Goal: Task Accomplishment & Management: Use online tool/utility

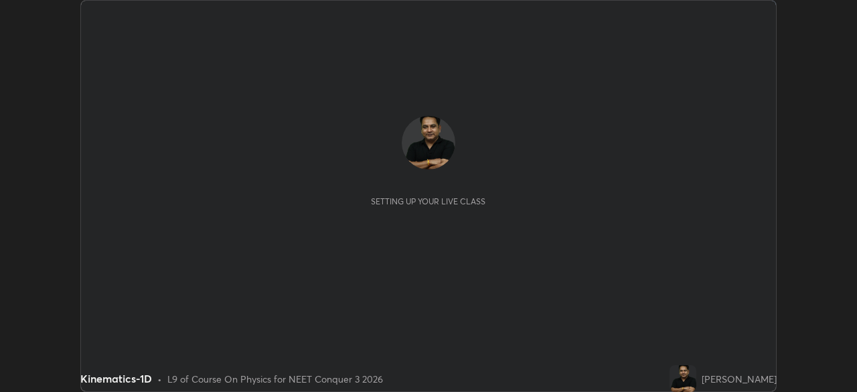
scroll to position [392, 857]
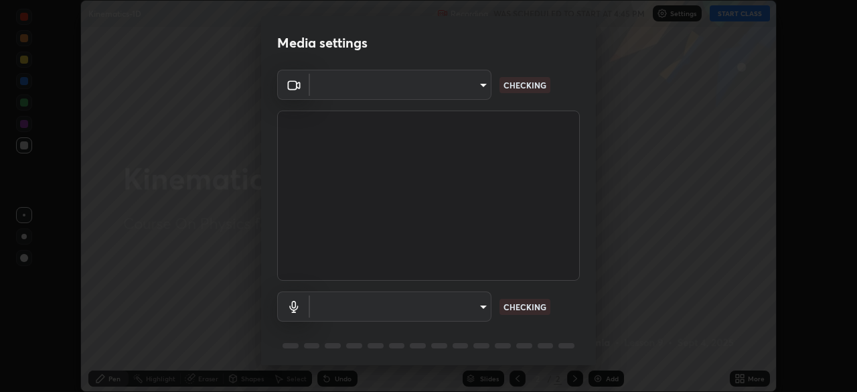
type input "1f3b1a4dbf7f6127e04a7c32b9c59d4571b9df5a52b12507af43ba0352f2305c"
click at [473, 309] on body "Erase all Kinematics-1D Recording WAS SCHEDULED TO START AT 4:45 PM Settings ST…" at bounding box center [428, 196] width 857 height 392
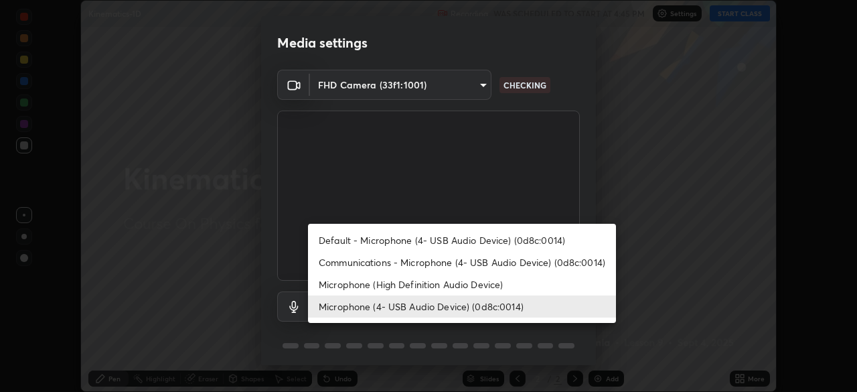
click at [459, 282] on li "Microphone (High Definition Audio Device)" at bounding box center [462, 284] width 308 height 22
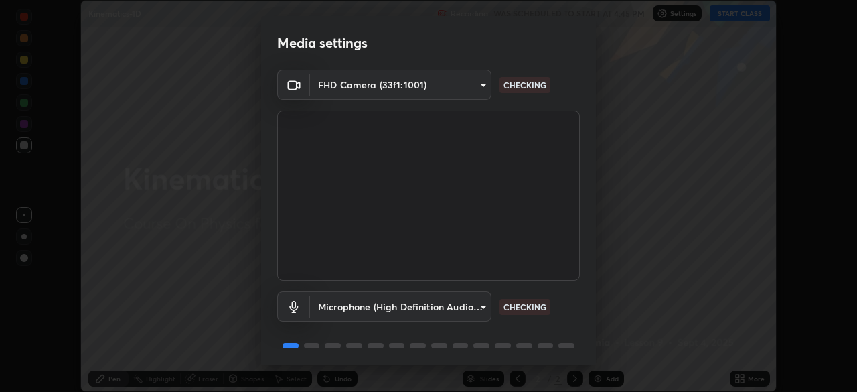
click at [461, 308] on body "Erase all Kinematics-1D Recording WAS SCHEDULED TO START AT 4:45 PM Settings ST…" at bounding box center [428, 196] width 857 height 392
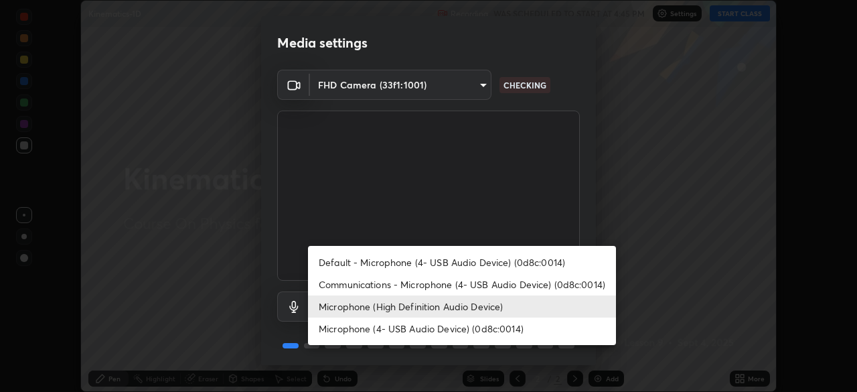
click at [450, 328] on li "Microphone (4- USB Audio Device) (0d8c:0014)" at bounding box center [462, 328] width 308 height 22
type input "e5b627718591eeaf1f58acbce375d66896c0403349ed2b511c0f677bbfff9090"
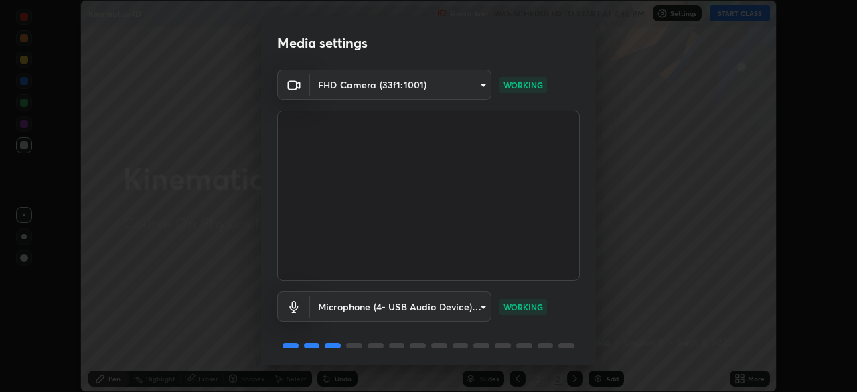
scroll to position [47, 0]
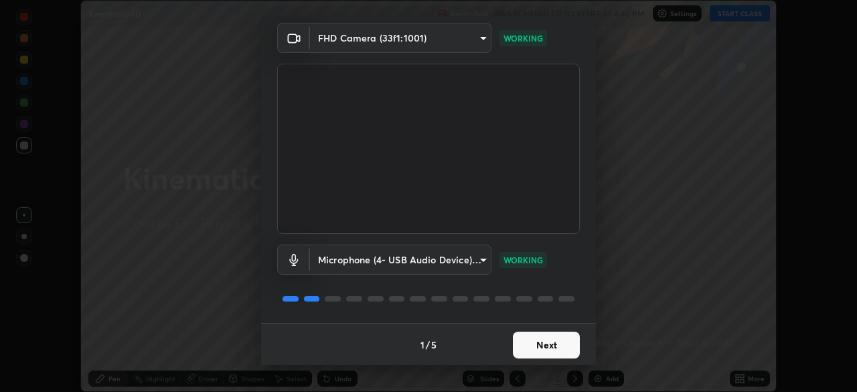
click at [544, 339] on button "Next" at bounding box center [546, 344] width 67 height 27
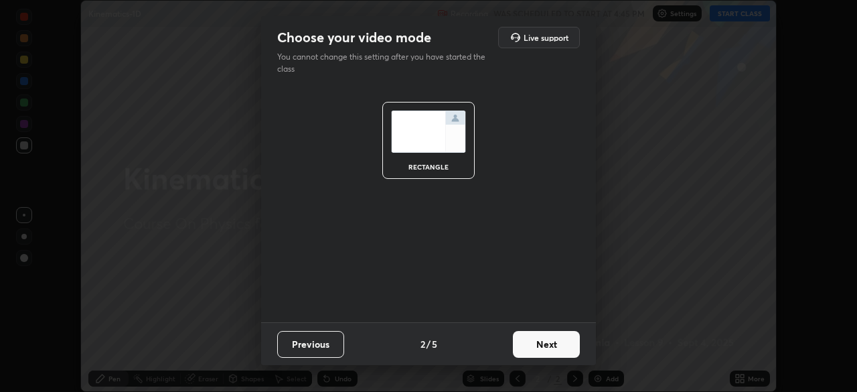
click at [542, 339] on button "Next" at bounding box center [546, 344] width 67 height 27
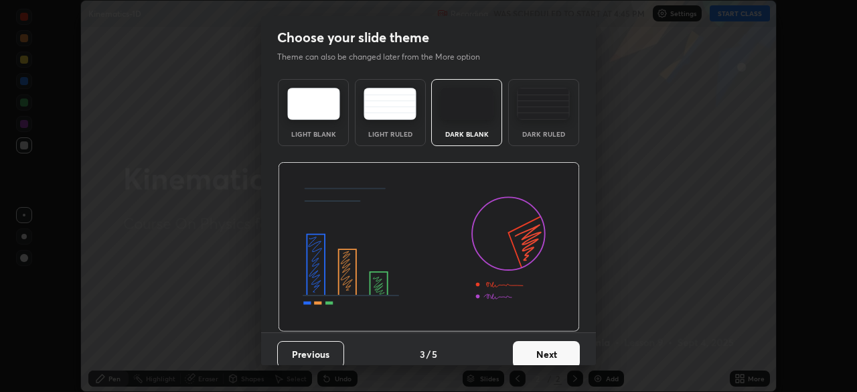
click at [542, 343] on button "Next" at bounding box center [546, 354] width 67 height 27
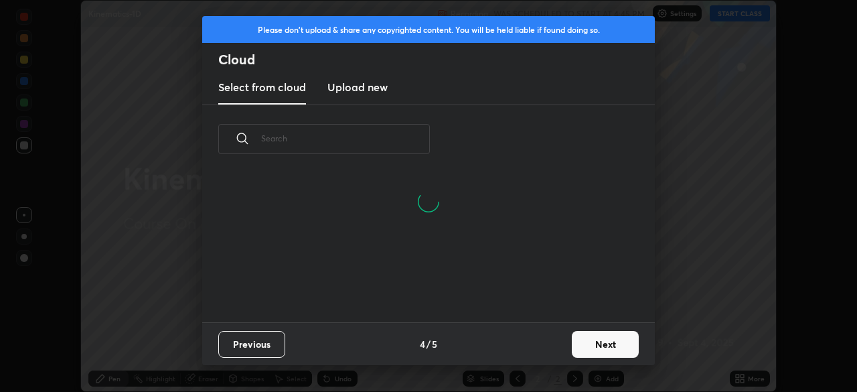
click at [370, 88] on h3 "Upload new" at bounding box center [357, 87] width 60 height 16
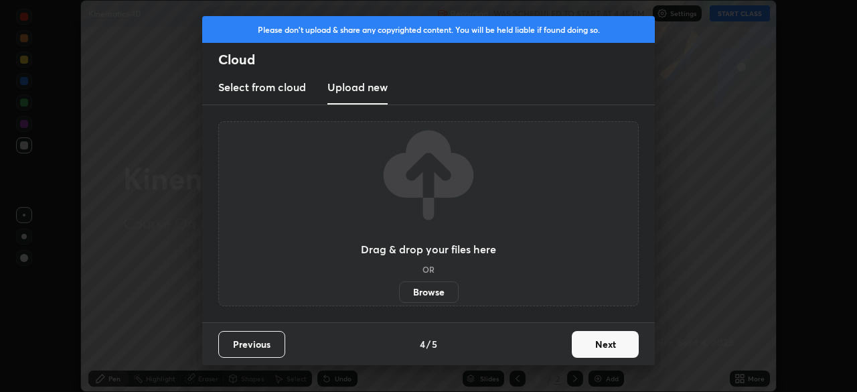
click at [432, 291] on label "Browse" at bounding box center [429, 291] width 60 height 21
click at [399, 291] on input "Browse" at bounding box center [399, 291] width 0 height 21
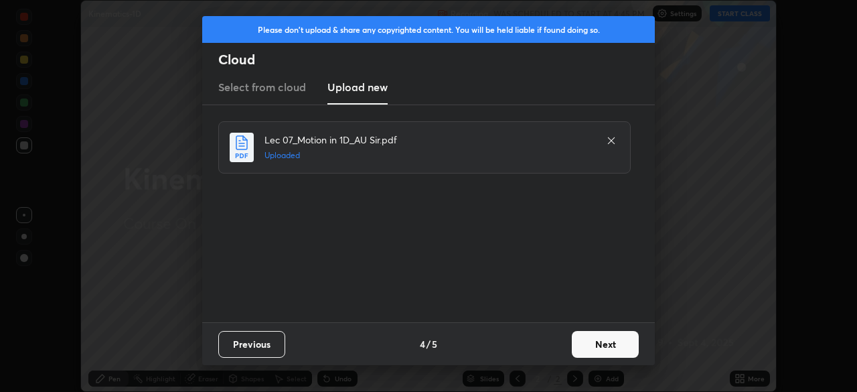
click at [597, 341] on button "Next" at bounding box center [605, 344] width 67 height 27
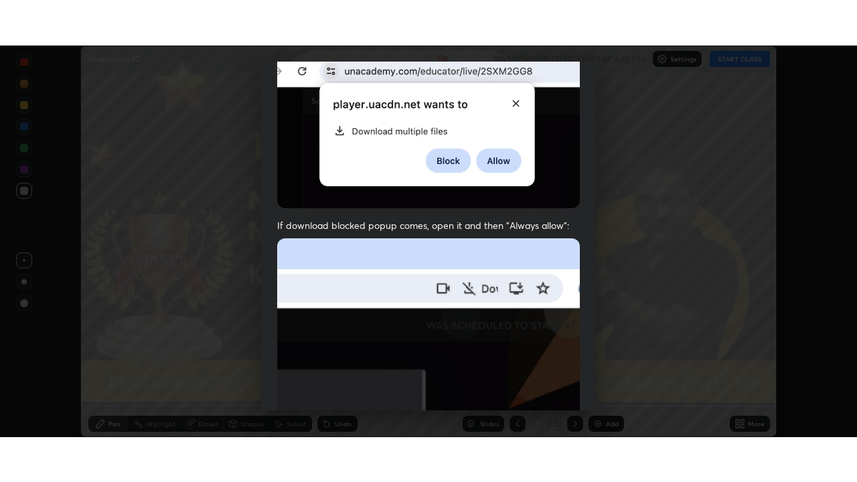
scroll to position [320, 0]
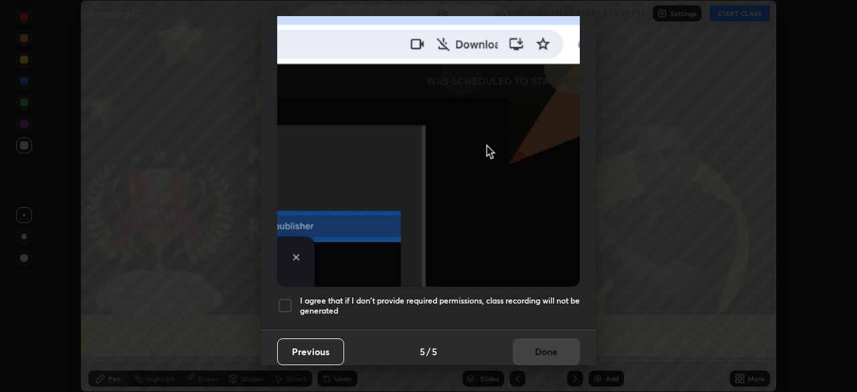
click at [287, 297] on div at bounding box center [285, 305] width 16 height 16
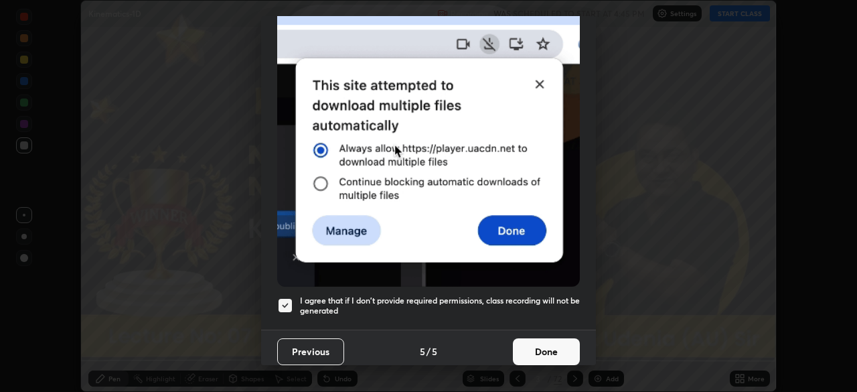
click at [545, 343] on button "Done" at bounding box center [546, 351] width 67 height 27
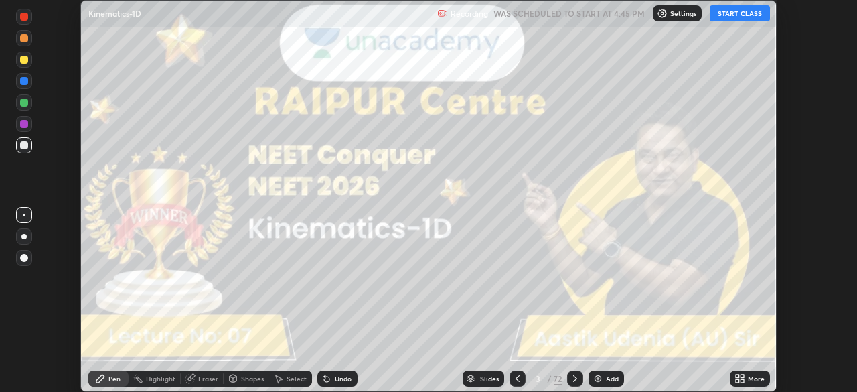
click at [743, 378] on icon at bounding box center [739, 378] width 11 height 11
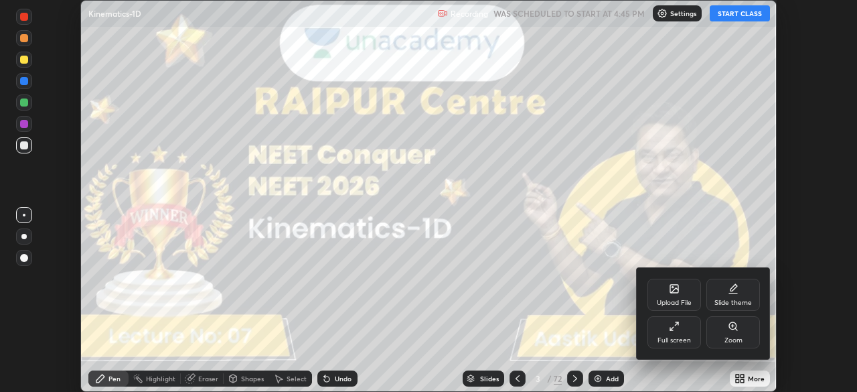
click at [682, 335] on div "Full screen" at bounding box center [674, 332] width 54 height 32
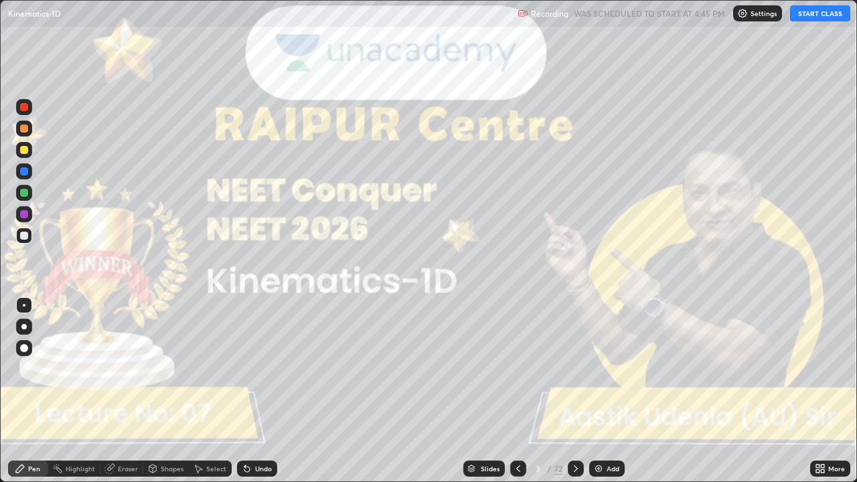
scroll to position [482, 857]
click at [813, 16] on button "START CLASS" at bounding box center [820, 13] width 60 height 16
click at [23, 325] on div at bounding box center [23, 326] width 5 height 5
click at [574, 391] on icon at bounding box center [576, 468] width 4 height 7
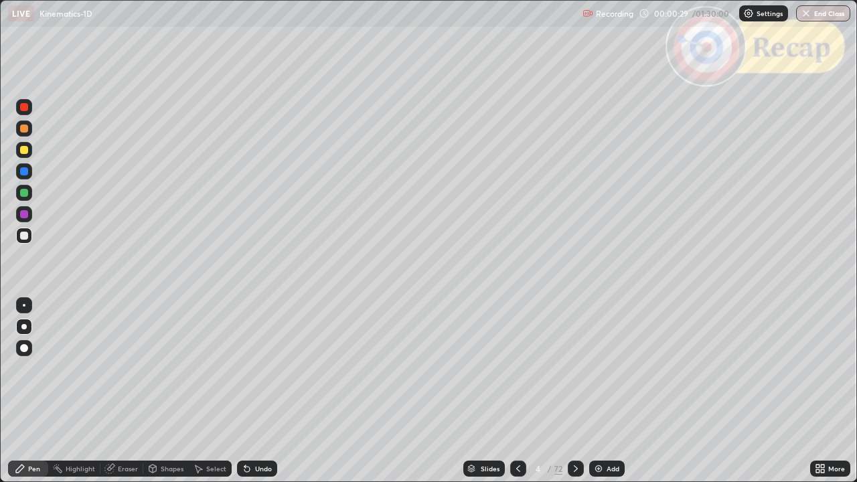
click at [574, 391] on icon at bounding box center [575, 468] width 11 height 11
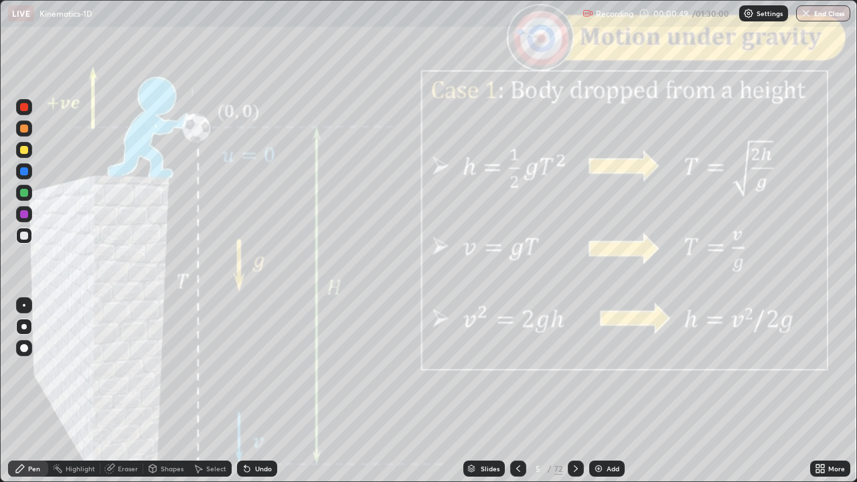
click at [574, 391] on icon at bounding box center [575, 468] width 11 height 11
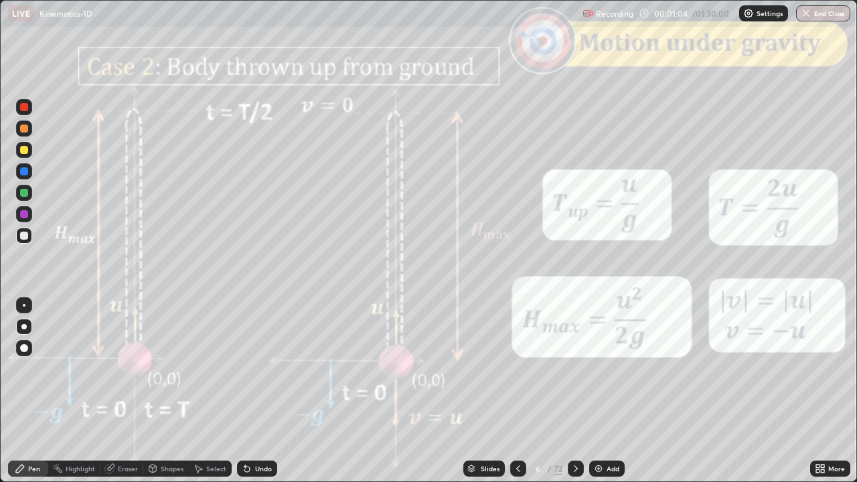
click at [574, 391] on icon at bounding box center [575, 468] width 11 height 11
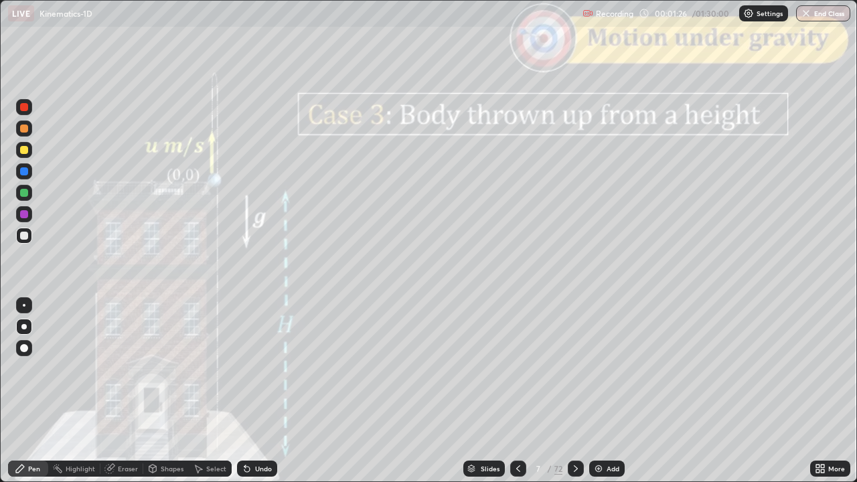
click at [575, 391] on icon at bounding box center [575, 468] width 11 height 11
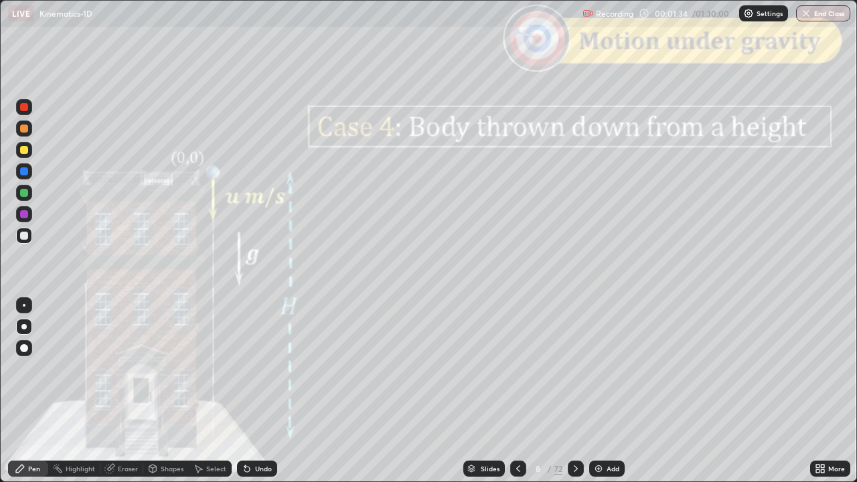
click at [163, 391] on div "Shapes" at bounding box center [166, 469] width 46 height 16
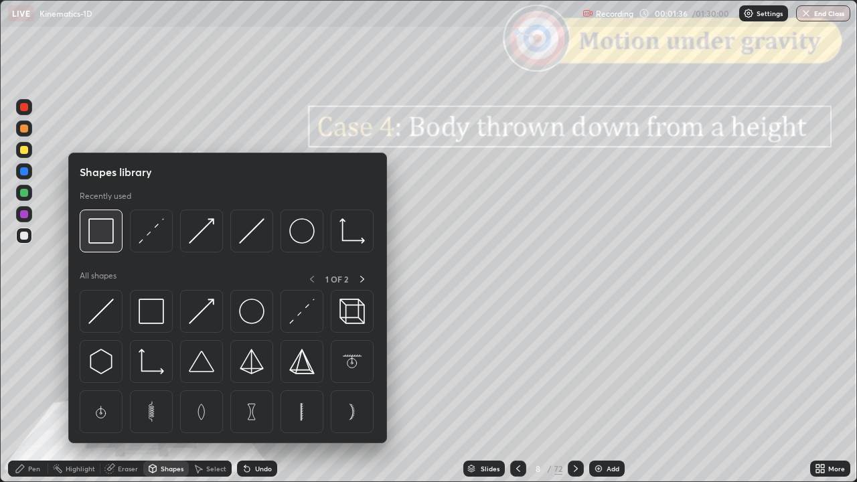
click at [107, 238] on img at bounding box center [100, 230] width 25 height 25
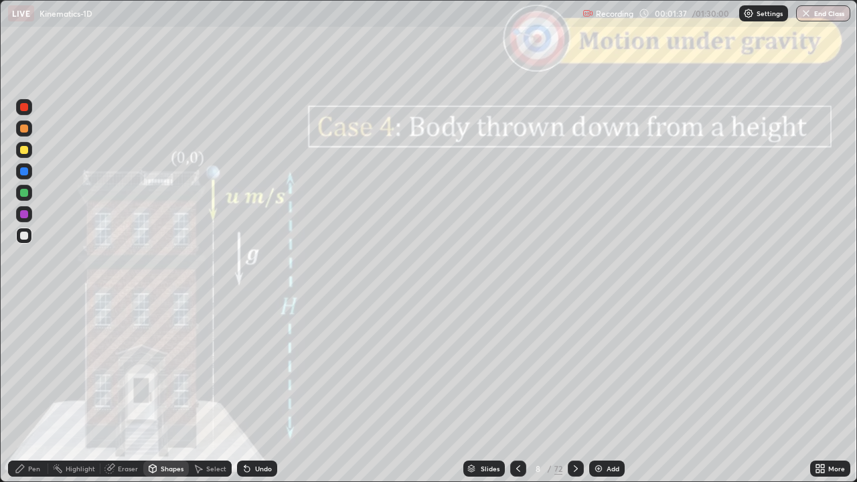
click at [22, 107] on div at bounding box center [24, 107] width 8 height 8
click at [35, 391] on div "Pen" at bounding box center [34, 468] width 12 height 7
click at [25, 214] on div at bounding box center [24, 214] width 8 height 8
click at [165, 391] on div "Shapes" at bounding box center [166, 469] width 46 height 16
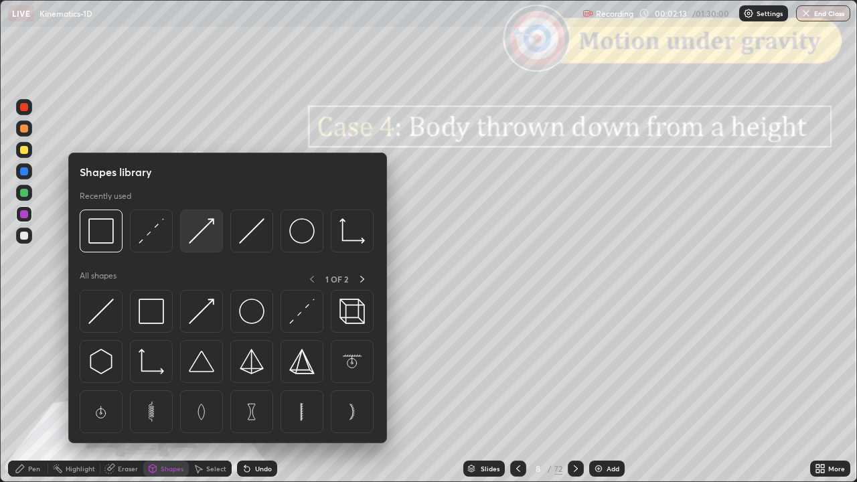
click at [206, 233] on img at bounding box center [201, 230] width 25 height 25
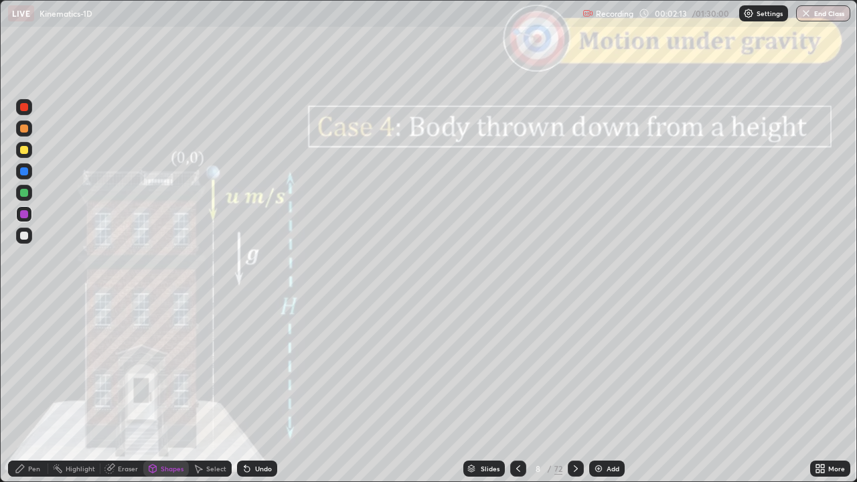
click at [26, 131] on div at bounding box center [24, 129] width 8 height 8
click at [25, 391] on div "Pen" at bounding box center [28, 469] width 40 height 16
click at [167, 391] on div "Shapes" at bounding box center [172, 468] width 23 height 7
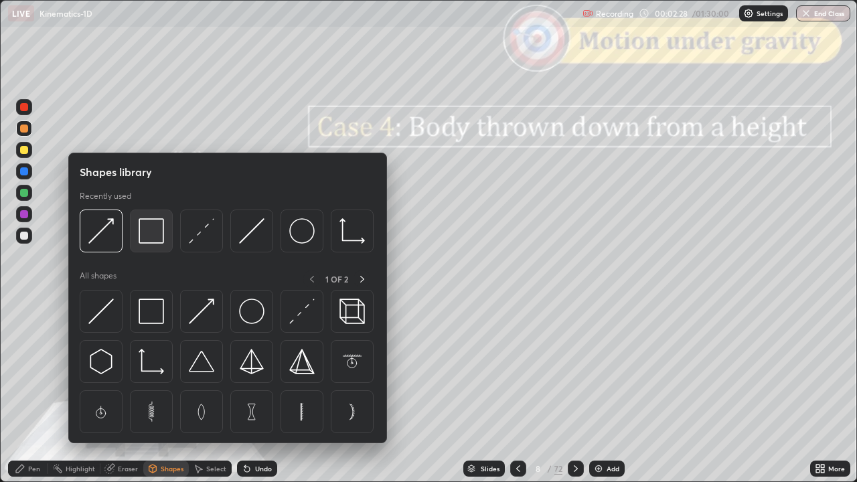
click at [147, 232] on img at bounding box center [151, 230] width 25 height 25
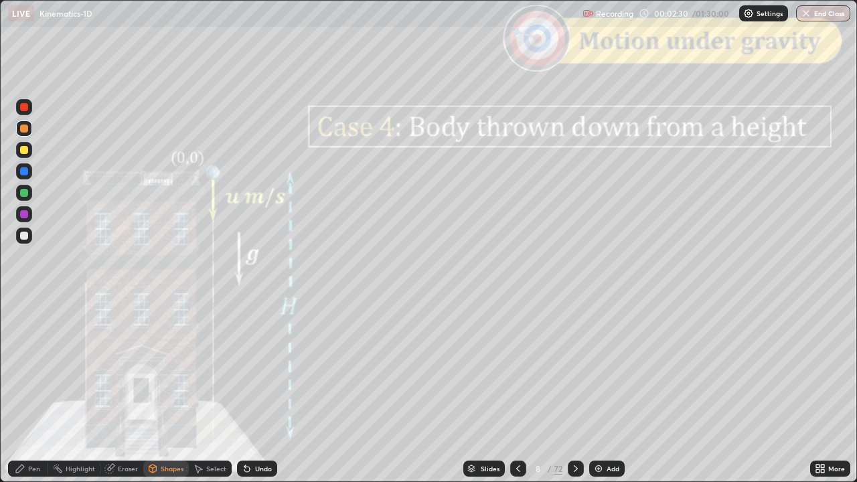
click at [262, 391] on div "Undo" at bounding box center [257, 469] width 40 height 16
click at [23, 110] on div at bounding box center [24, 107] width 8 height 8
click at [29, 391] on div "Pen" at bounding box center [34, 468] width 12 height 7
click at [25, 234] on div at bounding box center [24, 236] width 8 height 8
click at [265, 391] on div "Undo" at bounding box center [263, 468] width 17 height 7
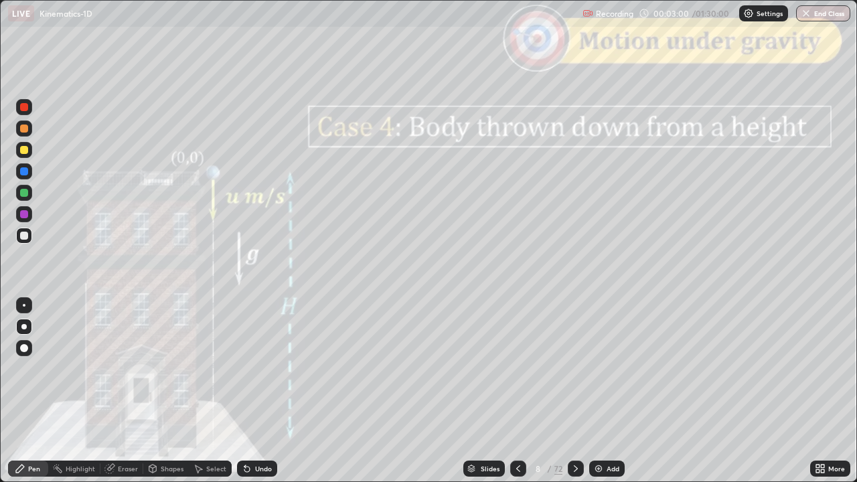
click at [262, 391] on div "Undo" at bounding box center [257, 469] width 40 height 16
click at [264, 391] on div "Undo" at bounding box center [263, 468] width 17 height 7
click at [267, 391] on div "Undo" at bounding box center [263, 468] width 17 height 7
click at [260, 391] on div "Undo" at bounding box center [263, 468] width 17 height 7
click at [267, 391] on div "Undo" at bounding box center [263, 468] width 17 height 7
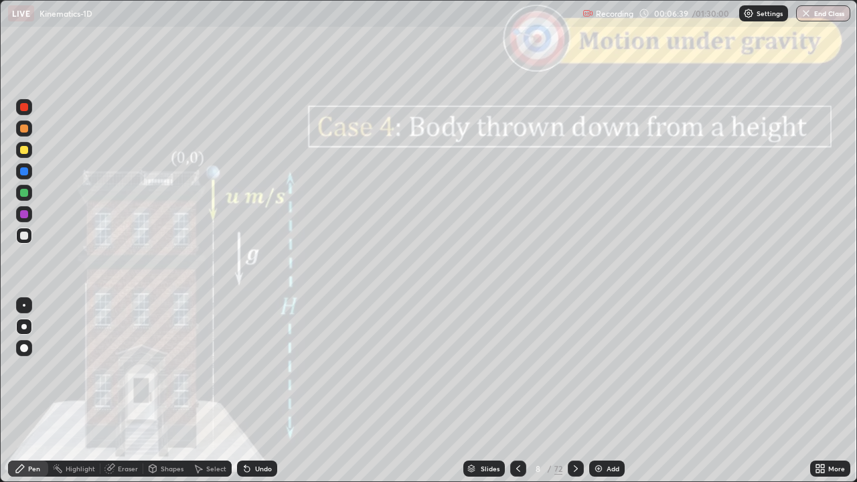
click at [574, 391] on icon at bounding box center [575, 468] width 11 height 11
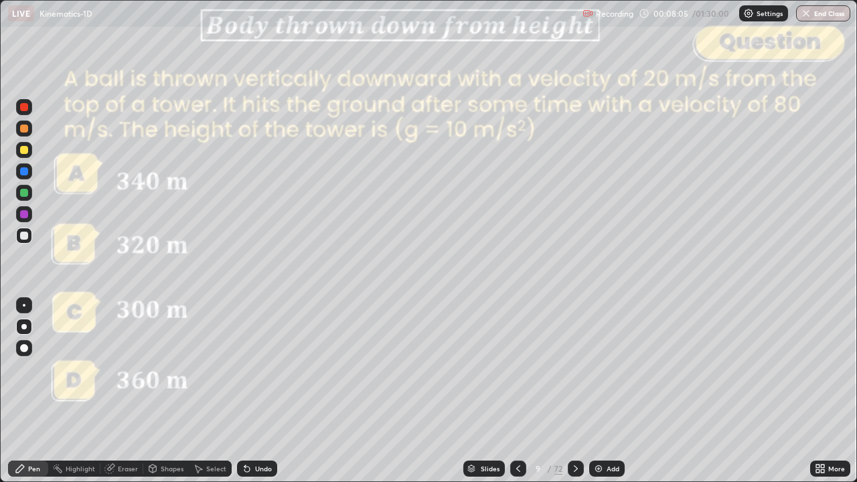
click at [574, 391] on icon at bounding box center [575, 468] width 11 height 11
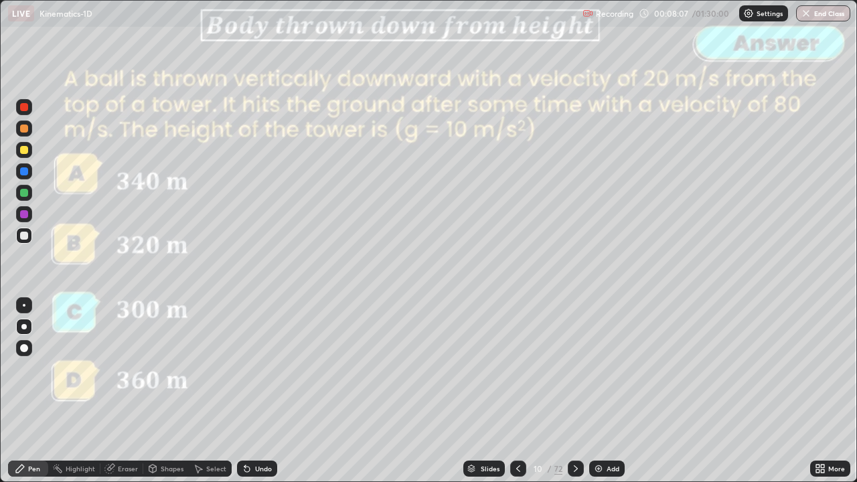
click at [573, 391] on icon at bounding box center [575, 468] width 11 height 11
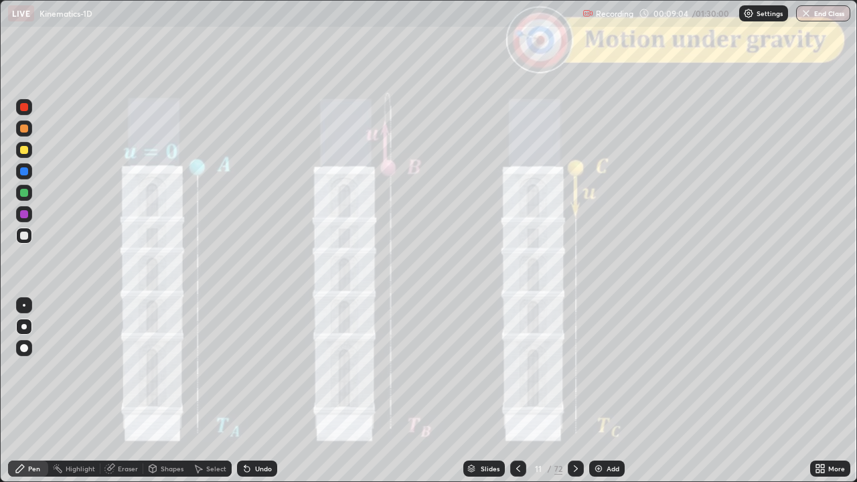
click at [259, 391] on div "Undo" at bounding box center [263, 468] width 17 height 7
click at [261, 391] on div "Undo" at bounding box center [263, 468] width 17 height 7
click at [27, 130] on div at bounding box center [24, 129] width 8 height 8
click at [163, 391] on div "Shapes" at bounding box center [172, 468] width 23 height 7
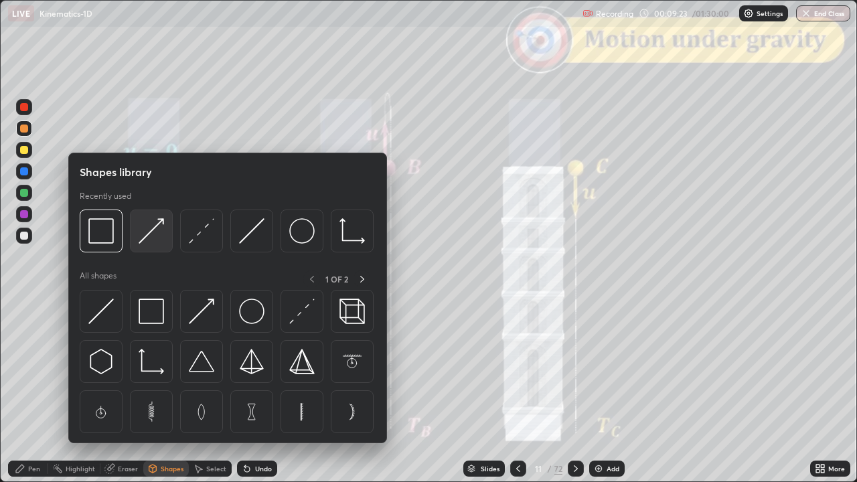
click at [156, 237] on img at bounding box center [151, 230] width 25 height 25
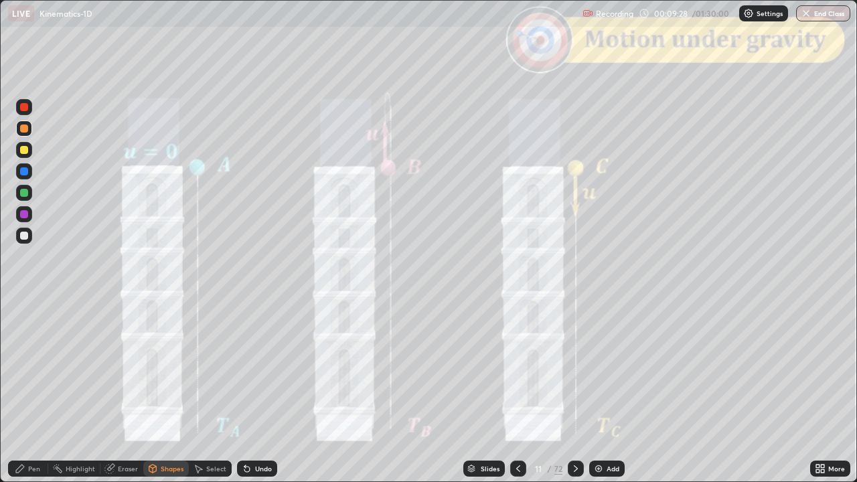
click at [22, 391] on div "Pen" at bounding box center [28, 469] width 40 height 16
click at [161, 391] on div "Shapes" at bounding box center [172, 468] width 23 height 7
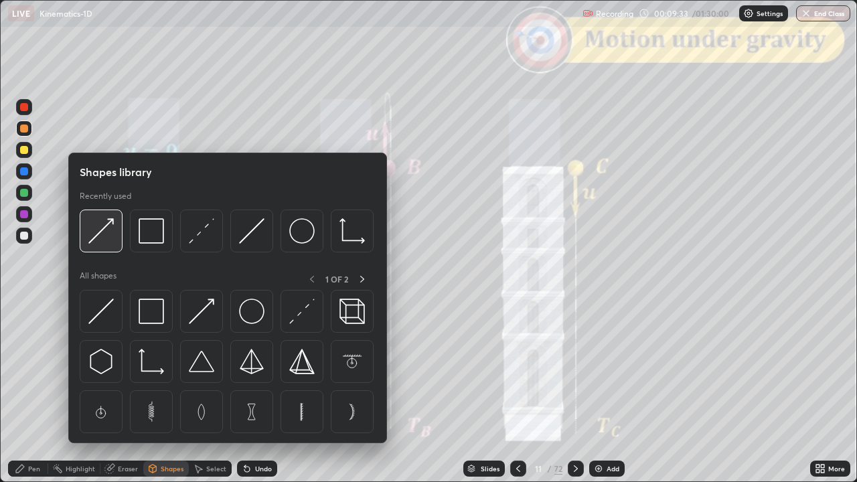
click at [108, 242] on img at bounding box center [100, 230] width 25 height 25
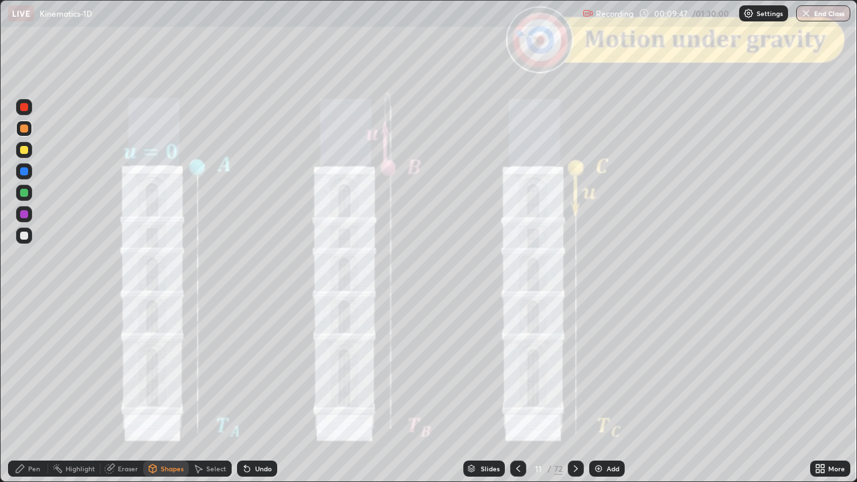
click at [33, 391] on div "Pen" at bounding box center [28, 469] width 40 height 16
click at [26, 236] on div at bounding box center [24, 236] width 8 height 8
click at [572, 391] on icon at bounding box center [575, 468] width 11 height 11
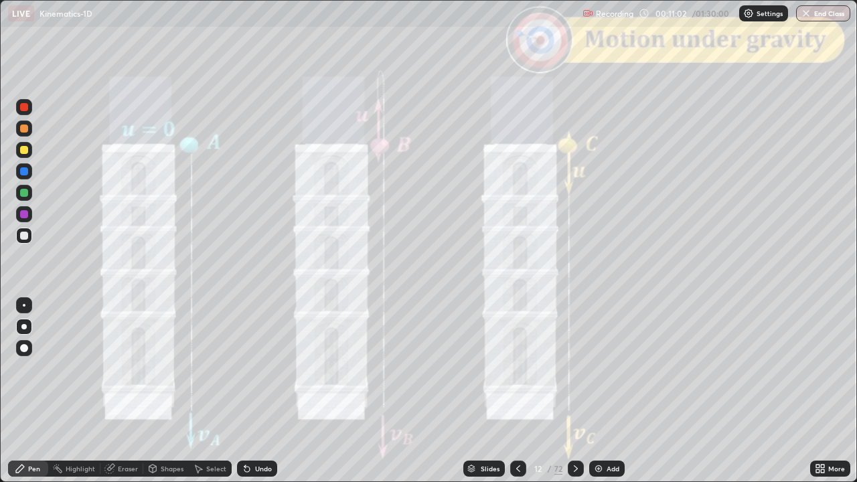
click at [166, 391] on div "Shapes" at bounding box center [172, 468] width 23 height 7
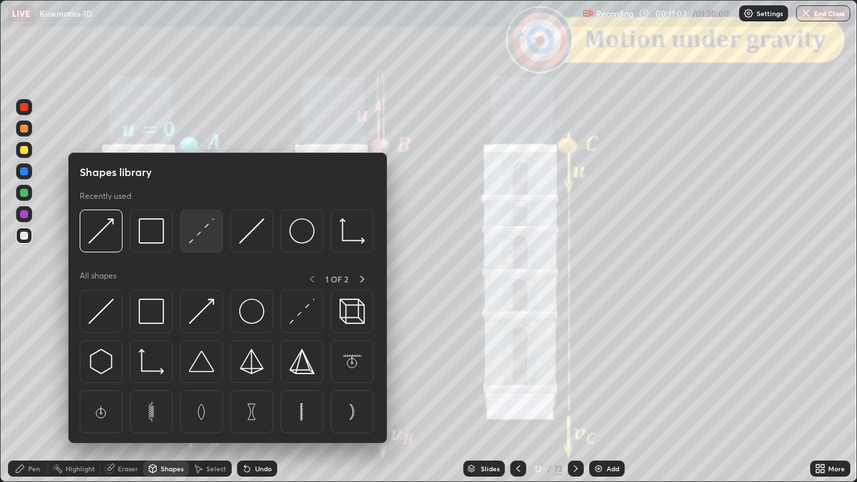
click at [199, 241] on img at bounding box center [201, 230] width 25 height 25
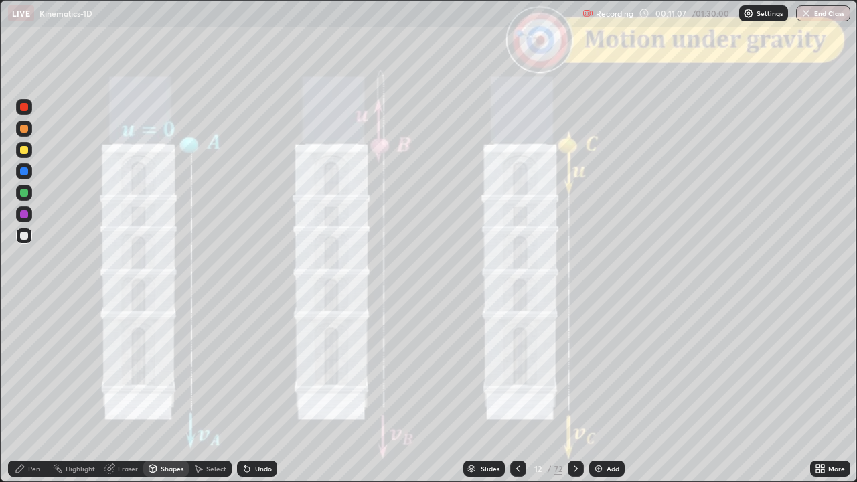
click at [30, 391] on div "Pen" at bounding box center [34, 468] width 12 height 7
click at [574, 391] on icon at bounding box center [575, 468] width 11 height 11
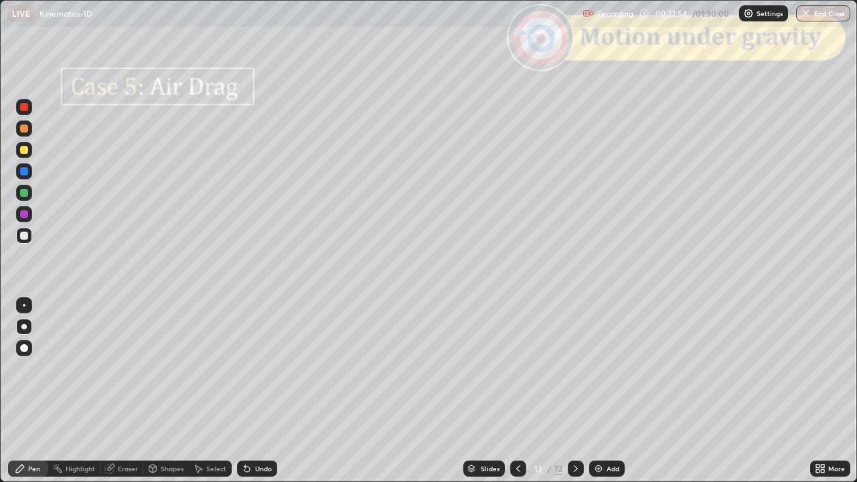
click at [516, 391] on icon at bounding box center [518, 468] width 11 height 11
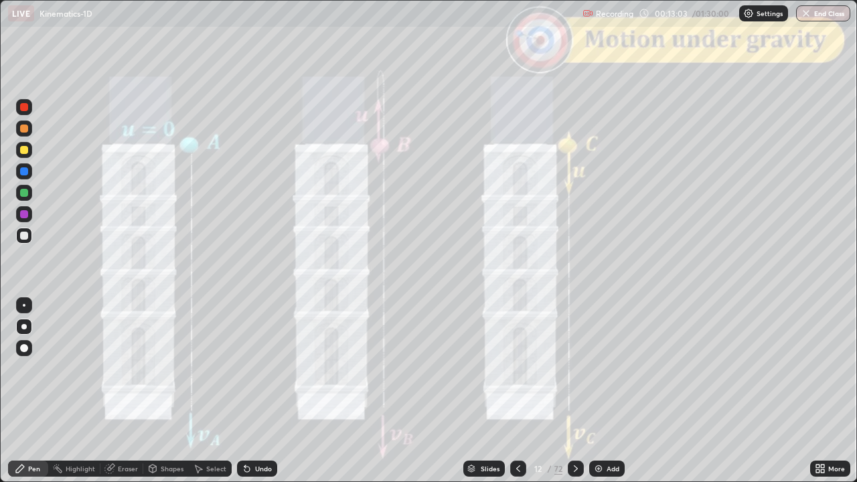
click at [576, 391] on icon at bounding box center [575, 468] width 11 height 11
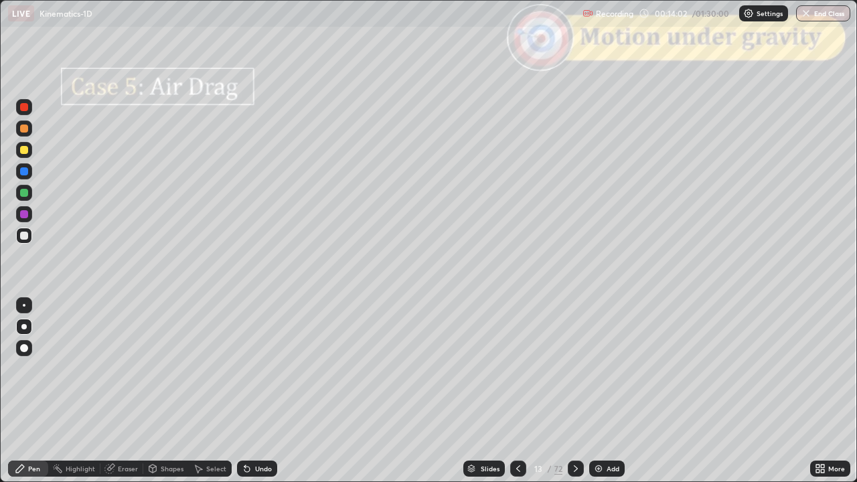
click at [167, 391] on div "Shapes" at bounding box center [172, 468] width 23 height 7
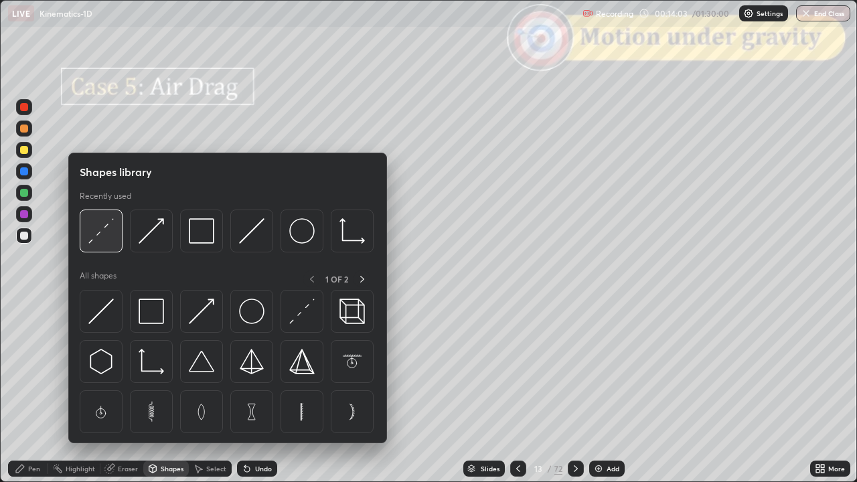
click at [110, 242] on img at bounding box center [100, 230] width 25 height 25
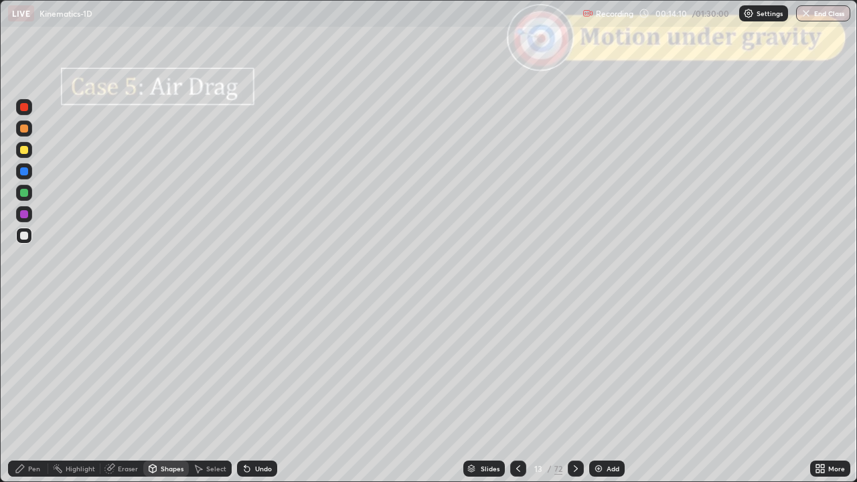
click at [173, 391] on div "Shapes" at bounding box center [172, 468] width 23 height 7
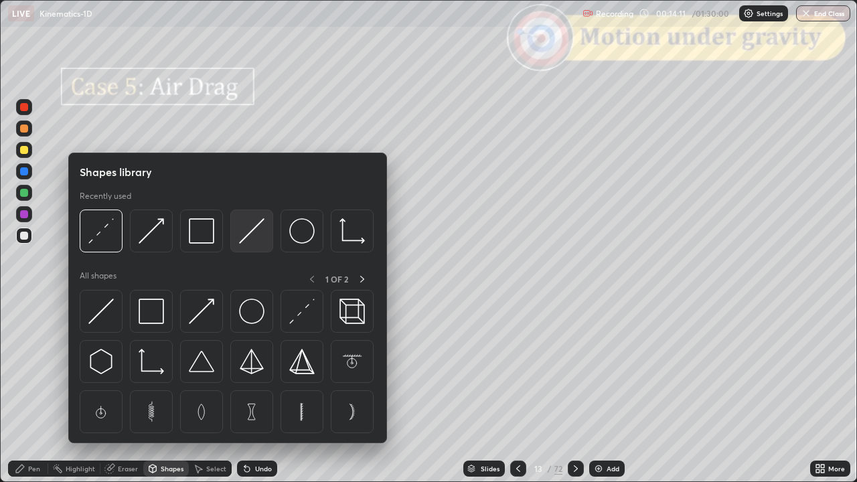
click at [256, 232] on img at bounding box center [251, 230] width 25 height 25
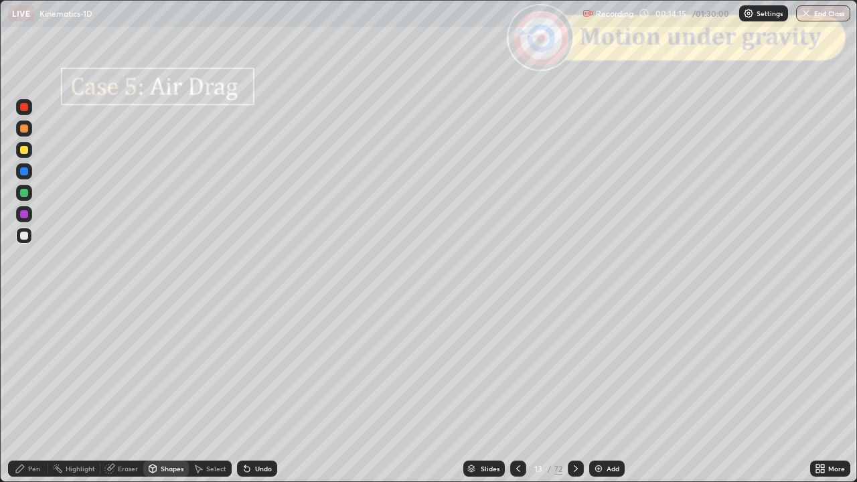
click at [41, 391] on div "Pen" at bounding box center [28, 469] width 40 height 16
click at [257, 391] on div "Undo" at bounding box center [263, 468] width 17 height 7
click at [254, 391] on div "Undo" at bounding box center [257, 469] width 40 height 16
click at [252, 391] on div "Undo" at bounding box center [257, 469] width 40 height 16
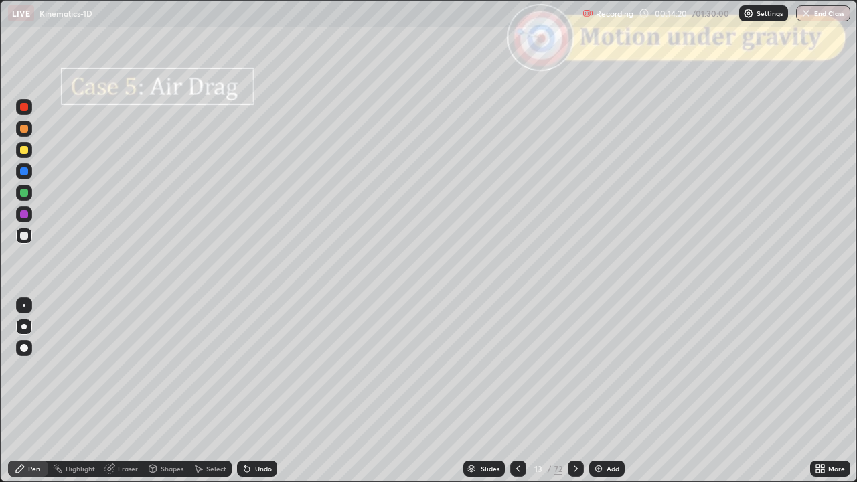
click at [250, 391] on div "Undo" at bounding box center [257, 469] width 40 height 16
click at [162, 391] on div "Shapes" at bounding box center [166, 469] width 46 height 16
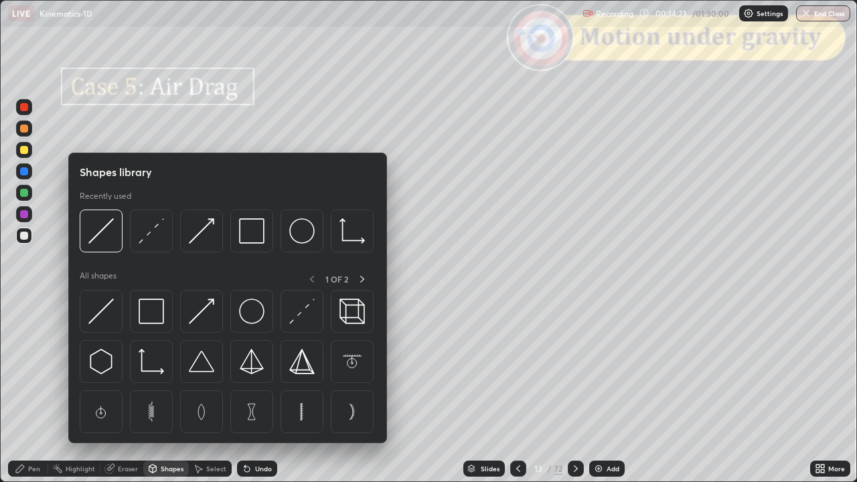
click at [38, 367] on div "Erase all" at bounding box center [24, 241] width 32 height 428
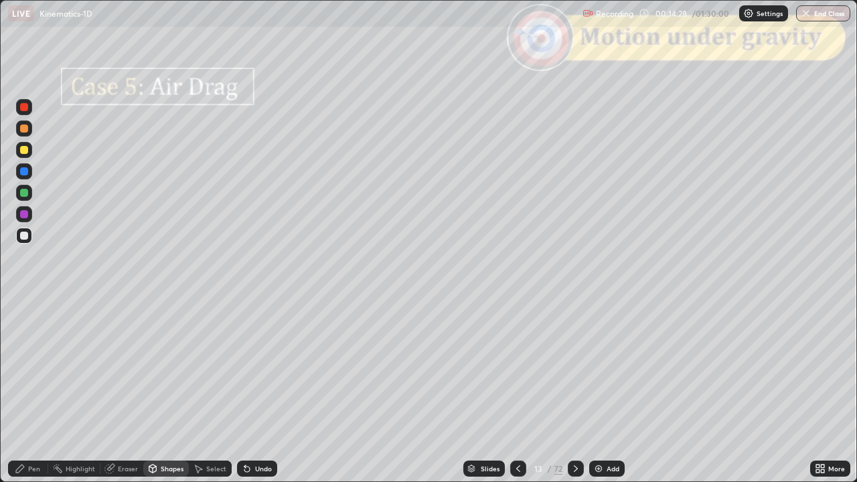
click at [33, 391] on div "Pen" at bounding box center [34, 468] width 12 height 7
click at [23, 127] on div at bounding box center [24, 129] width 8 height 8
click at [169, 391] on div "Shapes" at bounding box center [172, 468] width 23 height 7
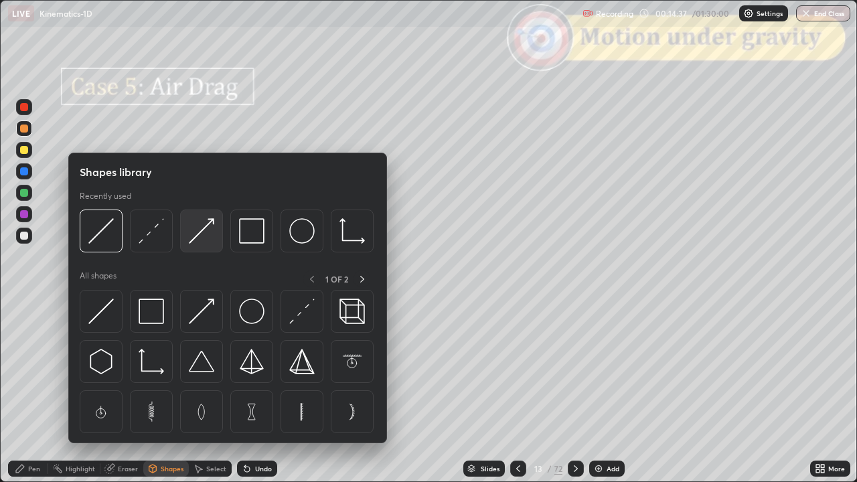
click at [205, 237] on img at bounding box center [201, 230] width 25 height 25
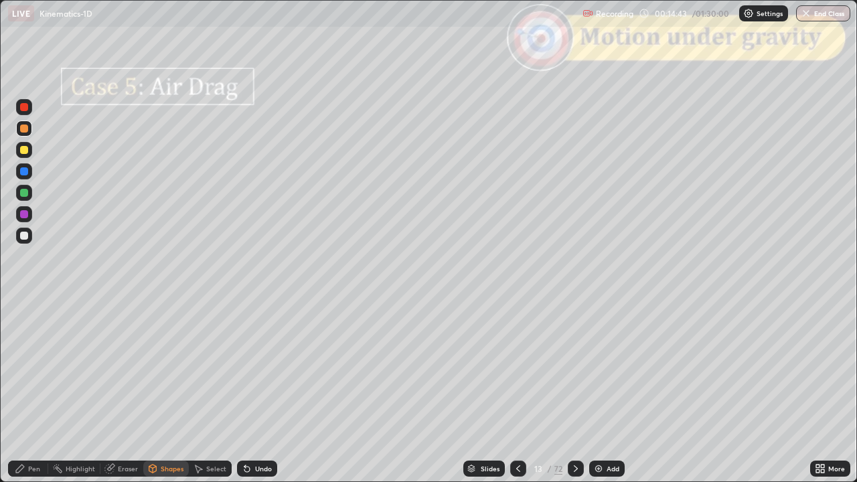
click at [25, 391] on div "Pen" at bounding box center [28, 469] width 40 height 16
click at [161, 391] on div "Shapes" at bounding box center [172, 468] width 23 height 7
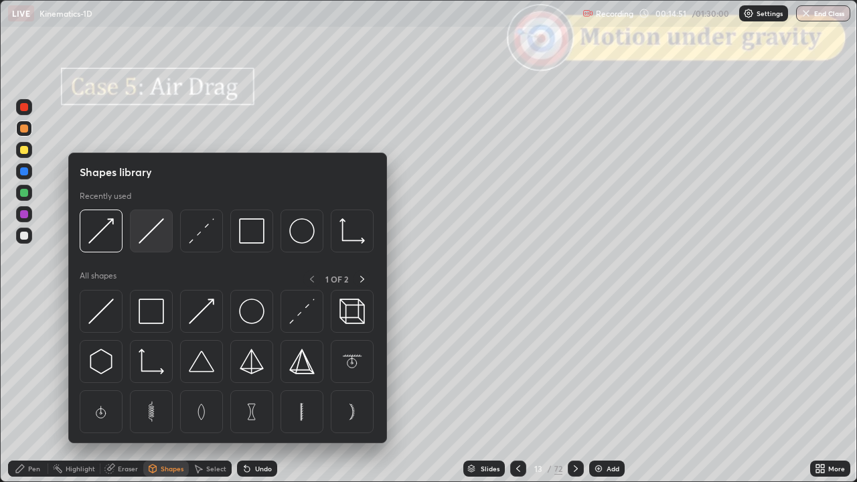
click at [153, 234] on img at bounding box center [151, 230] width 25 height 25
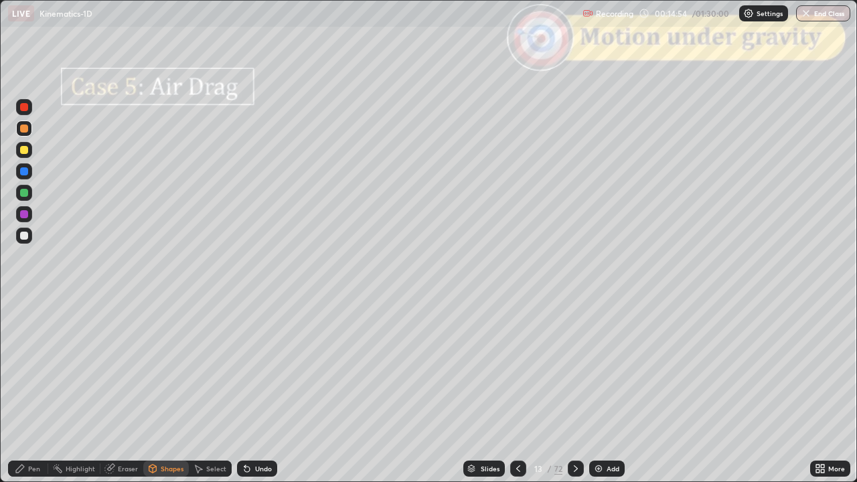
click at [266, 391] on div "Undo" at bounding box center [263, 468] width 17 height 7
click at [26, 234] on div at bounding box center [24, 236] width 8 height 8
click at [268, 391] on div "Undo" at bounding box center [263, 468] width 17 height 7
click at [269, 391] on div "Undo" at bounding box center [263, 468] width 17 height 7
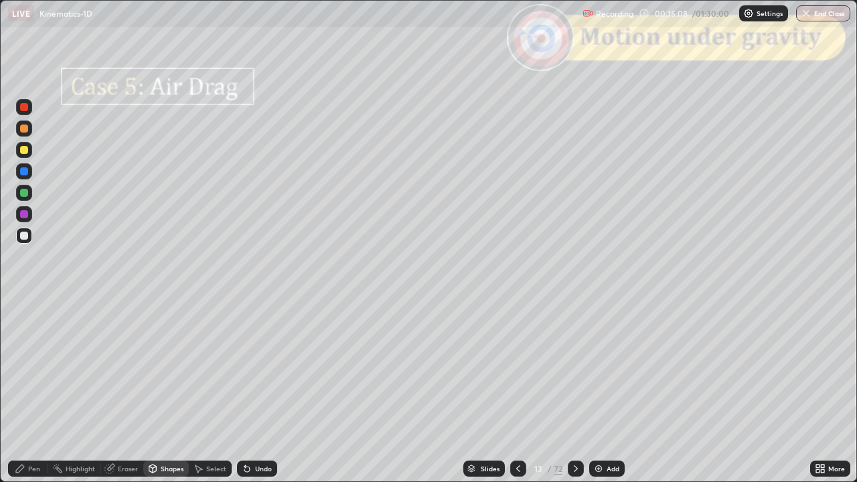
click at [24, 391] on icon at bounding box center [20, 468] width 11 height 11
click at [25, 194] on div at bounding box center [24, 193] width 8 height 8
click at [170, 391] on div "Shapes" at bounding box center [172, 468] width 23 height 7
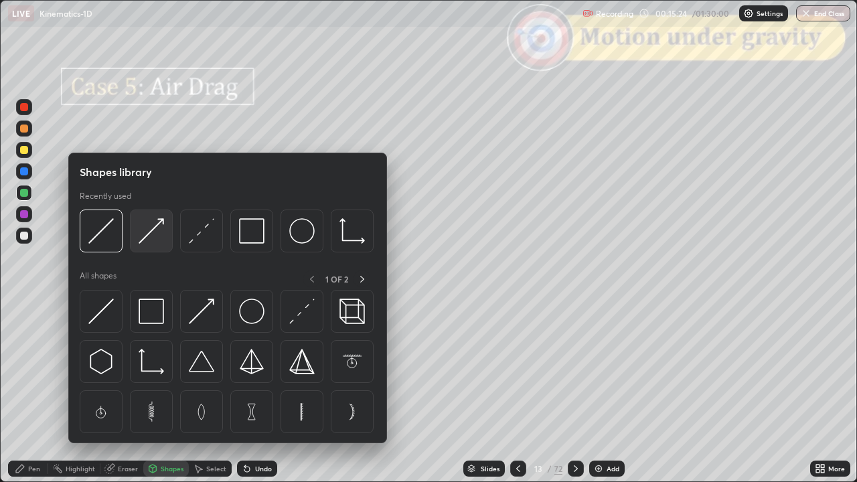
click at [153, 238] on img at bounding box center [151, 230] width 25 height 25
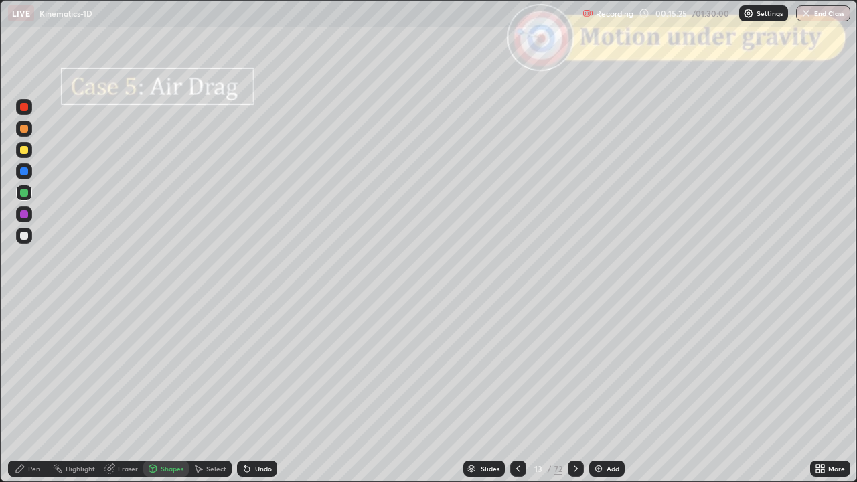
click at [35, 391] on div "Pen" at bounding box center [34, 468] width 12 height 7
click at [24, 132] on div at bounding box center [24, 129] width 8 height 8
click at [27, 151] on div at bounding box center [24, 150] width 8 height 8
click at [26, 237] on div at bounding box center [24, 236] width 8 height 8
click at [25, 131] on div at bounding box center [24, 129] width 8 height 8
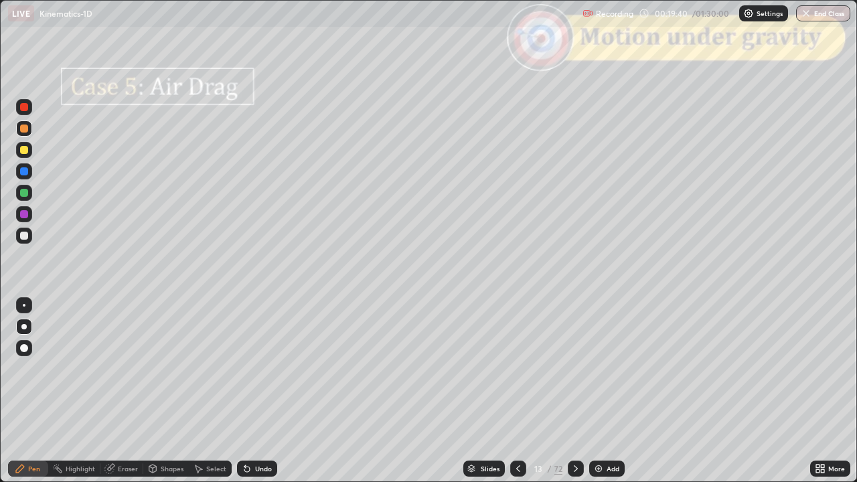
click at [27, 196] on div at bounding box center [24, 193] width 16 height 16
click at [24, 151] on div at bounding box center [24, 150] width 8 height 8
click at [574, 391] on icon at bounding box center [576, 468] width 4 height 7
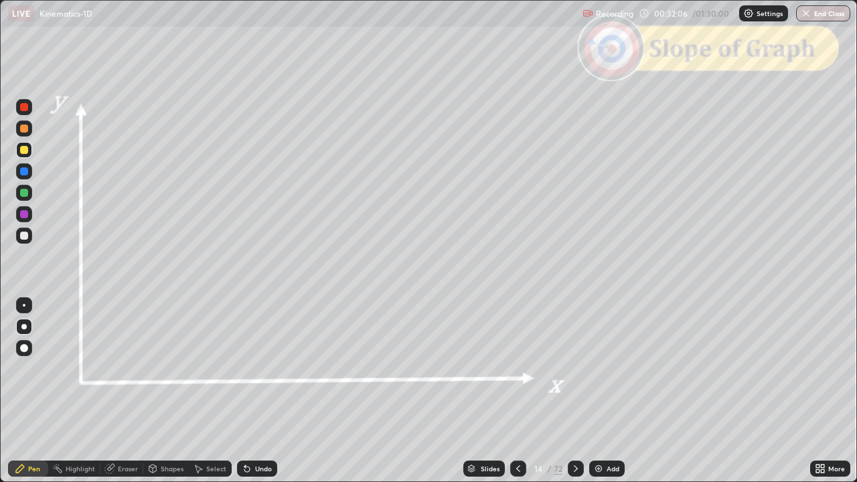
click at [176, 391] on div "Shapes" at bounding box center [172, 468] width 23 height 7
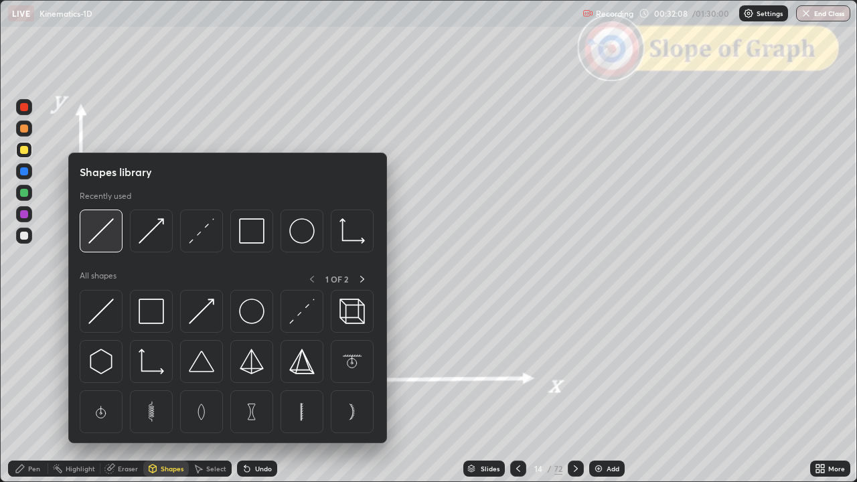
click at [108, 237] on img at bounding box center [100, 230] width 25 height 25
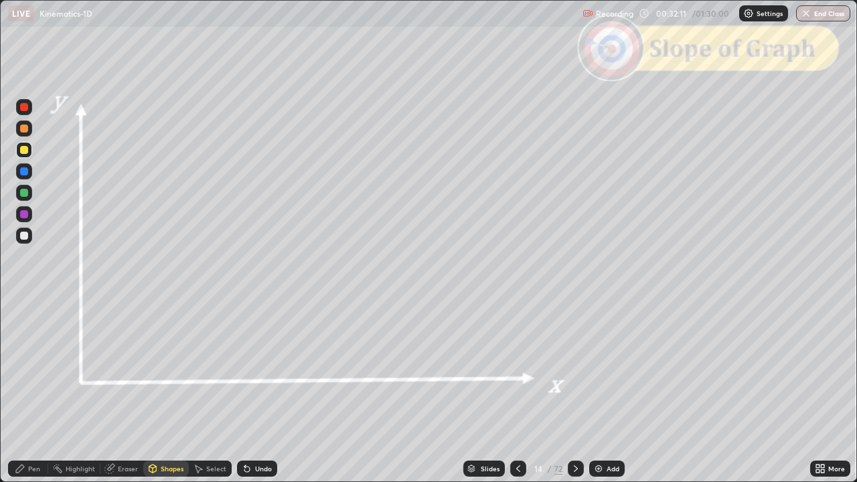
click at [26, 237] on div at bounding box center [24, 236] width 8 height 8
click at [170, 391] on div "Shapes" at bounding box center [172, 468] width 23 height 7
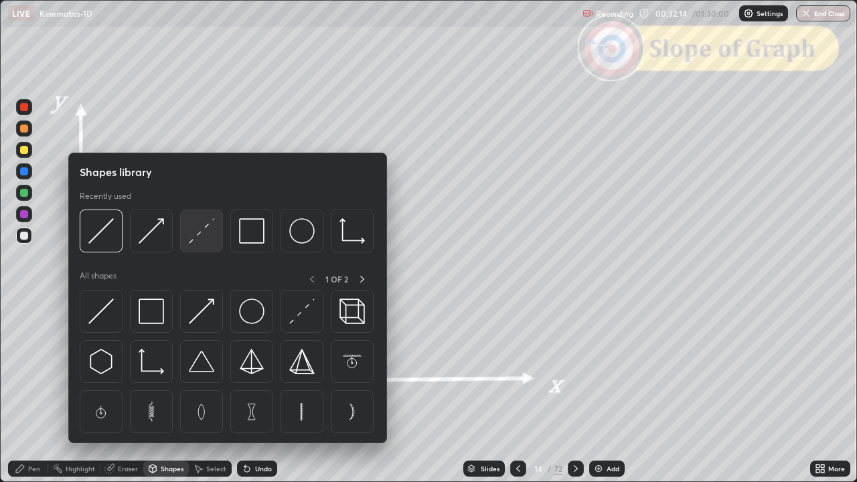
click at [205, 234] on img at bounding box center [201, 230] width 25 height 25
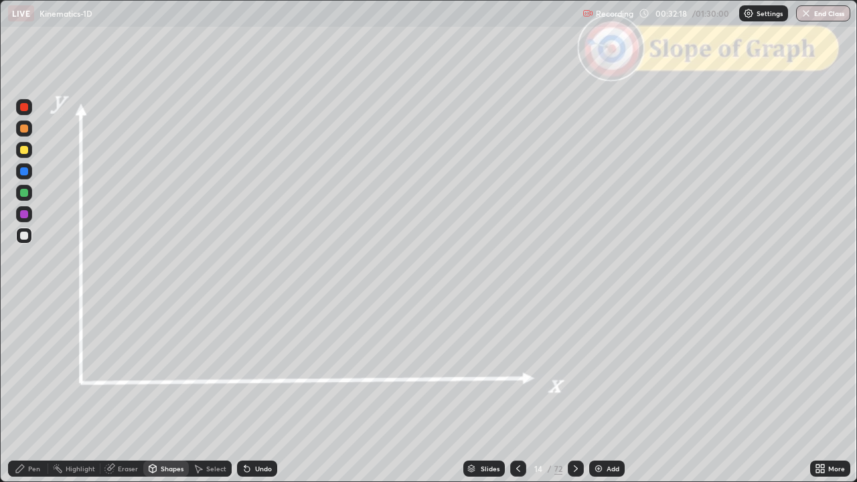
click at [32, 391] on div "Pen" at bounding box center [34, 468] width 12 height 7
click at [574, 391] on icon at bounding box center [575, 468] width 11 height 11
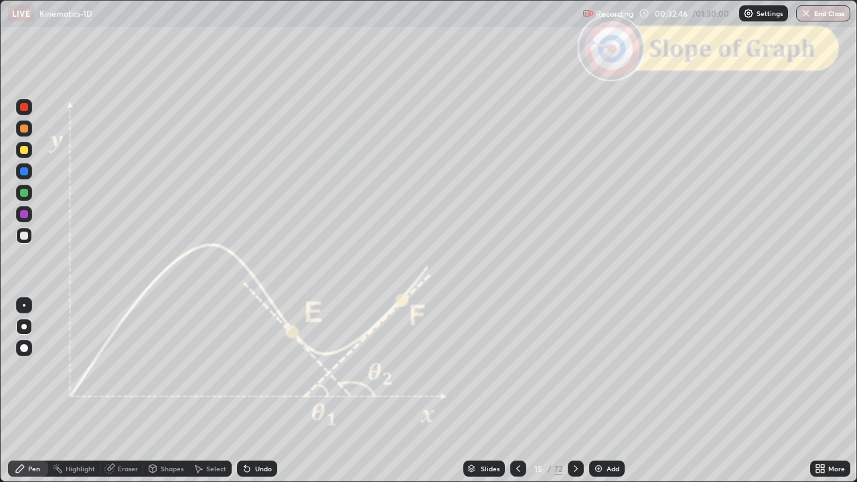
click at [470, 391] on icon at bounding box center [471, 470] width 7 height 2
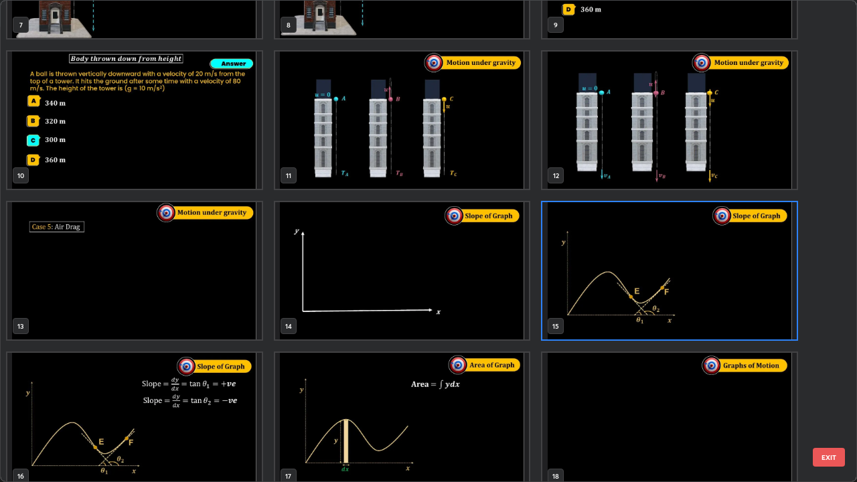
scroll to position [424, 0]
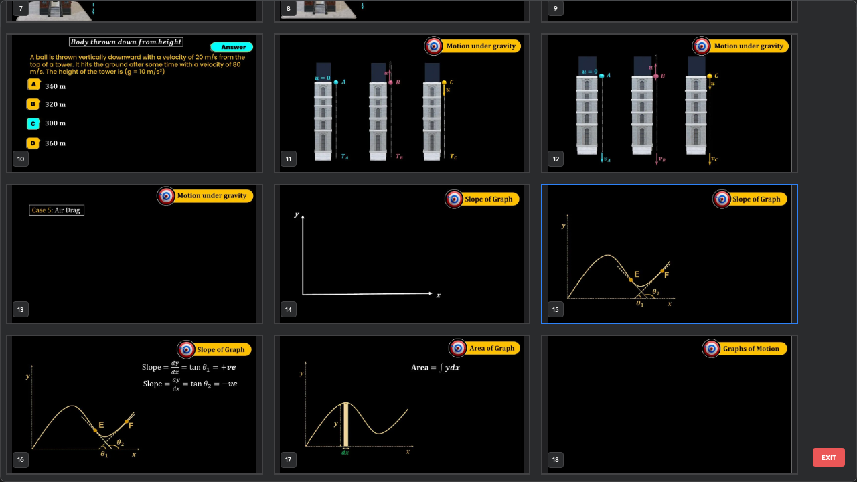
click at [829, 391] on button "EXIT" at bounding box center [829, 457] width 32 height 19
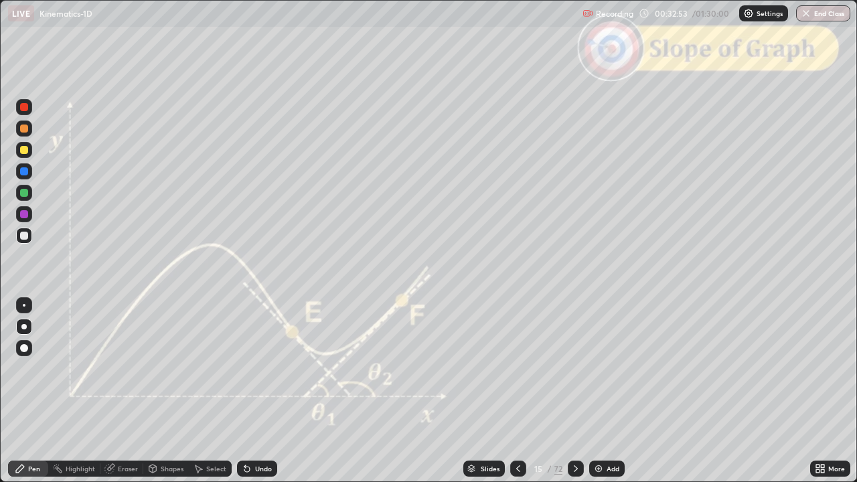
click at [513, 391] on icon at bounding box center [518, 468] width 11 height 11
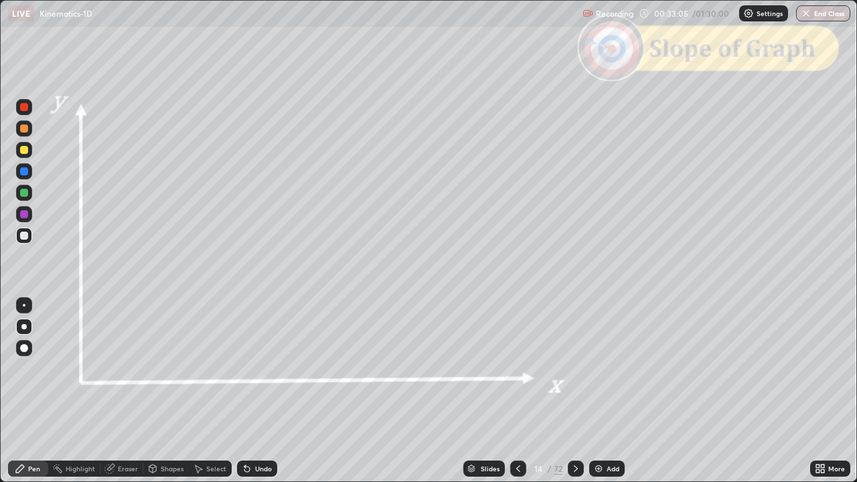
click at [610, 391] on div "Add" at bounding box center [606, 469] width 35 height 16
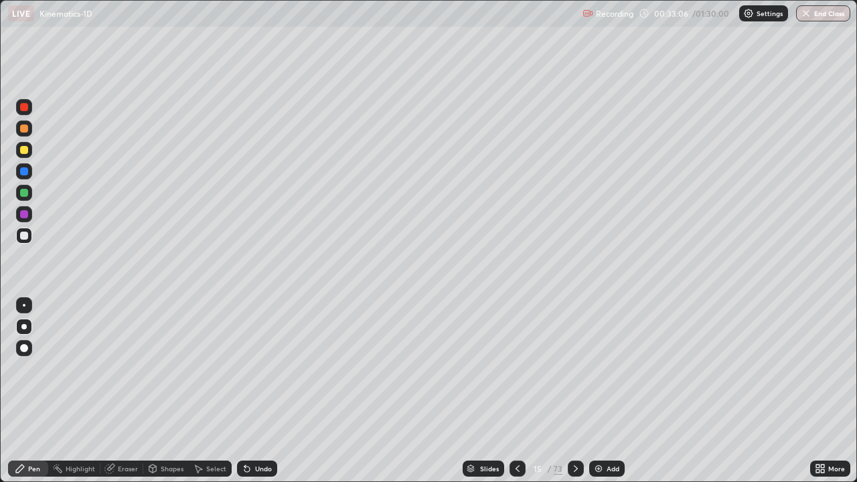
click at [170, 391] on div "Shapes" at bounding box center [172, 468] width 23 height 7
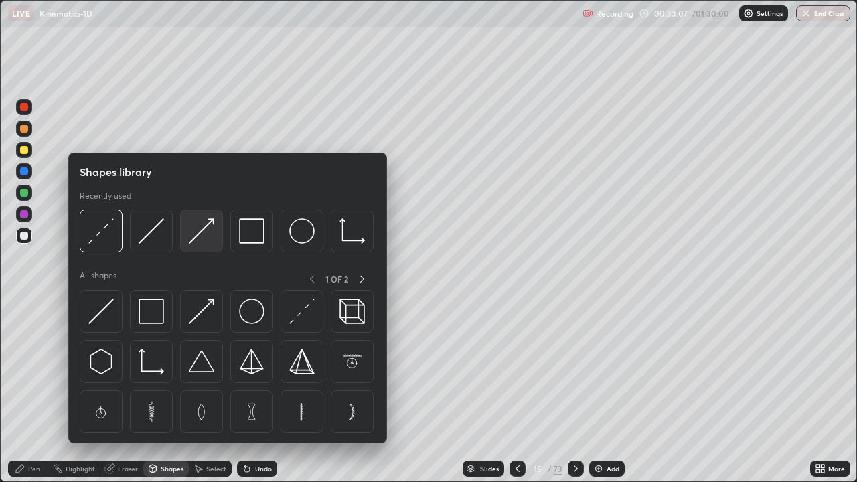
click at [206, 237] on img at bounding box center [201, 230] width 25 height 25
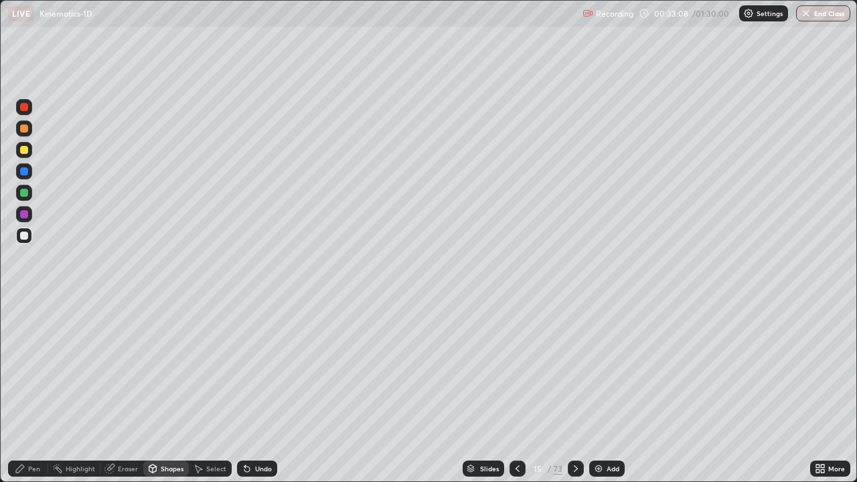
click at [171, 391] on div "Shapes" at bounding box center [172, 468] width 23 height 7
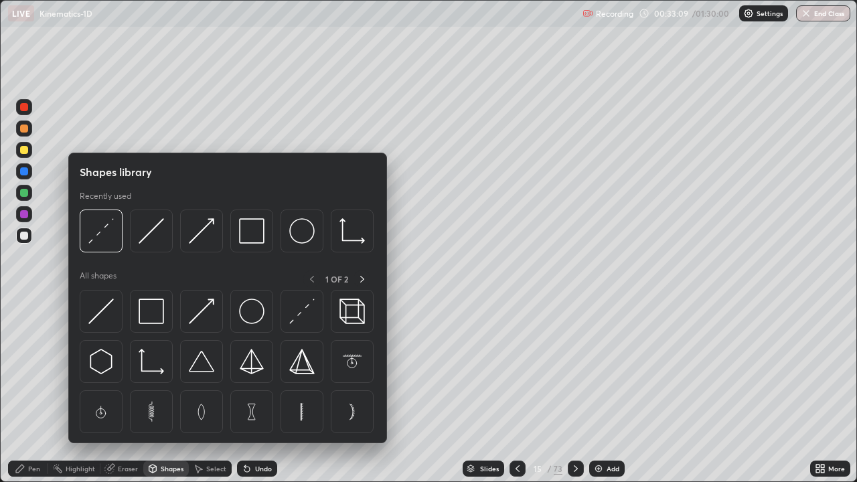
click at [349, 234] on img at bounding box center [351, 230] width 25 height 25
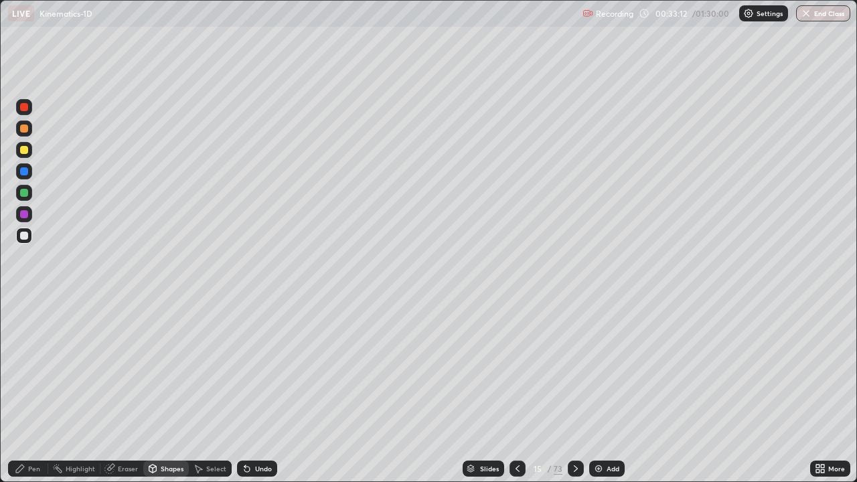
click at [41, 391] on div "Pen" at bounding box center [28, 469] width 40 height 16
click at [166, 391] on div "Shapes" at bounding box center [172, 468] width 23 height 7
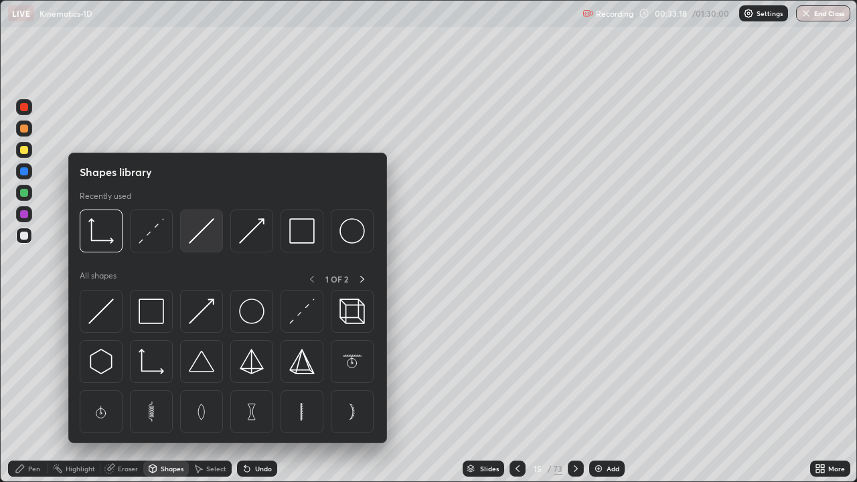
click at [204, 236] on img at bounding box center [201, 230] width 25 height 25
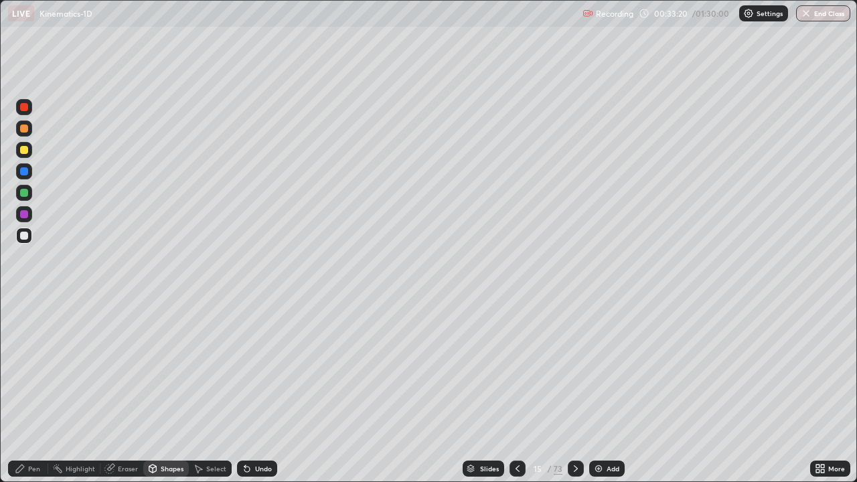
click at [271, 391] on div "Undo" at bounding box center [257, 469] width 40 height 16
click at [23, 153] on div at bounding box center [24, 150] width 8 height 8
click at [33, 391] on div "Pen" at bounding box center [34, 468] width 12 height 7
click at [166, 391] on div "Shapes" at bounding box center [172, 468] width 23 height 7
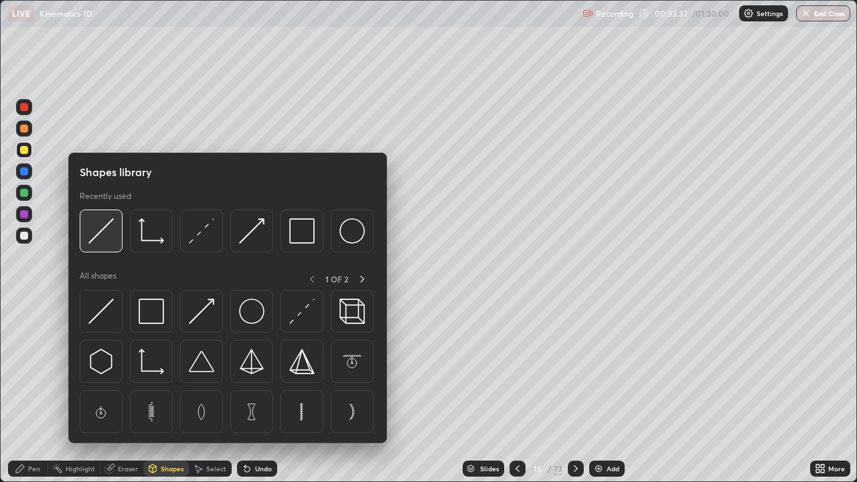
click at [108, 242] on img at bounding box center [100, 230] width 25 height 25
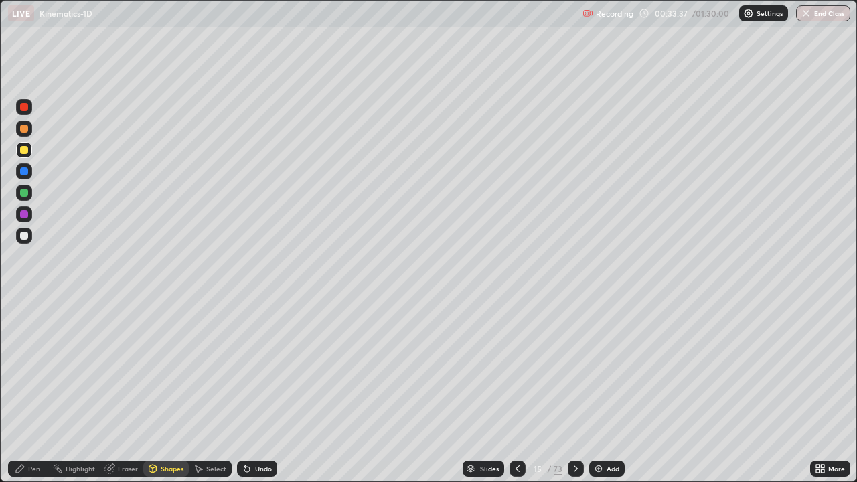
click at [24, 193] on div at bounding box center [24, 193] width 8 height 8
click at [31, 391] on div "Pen" at bounding box center [34, 468] width 12 height 7
click at [168, 391] on div "Shapes" at bounding box center [172, 468] width 23 height 7
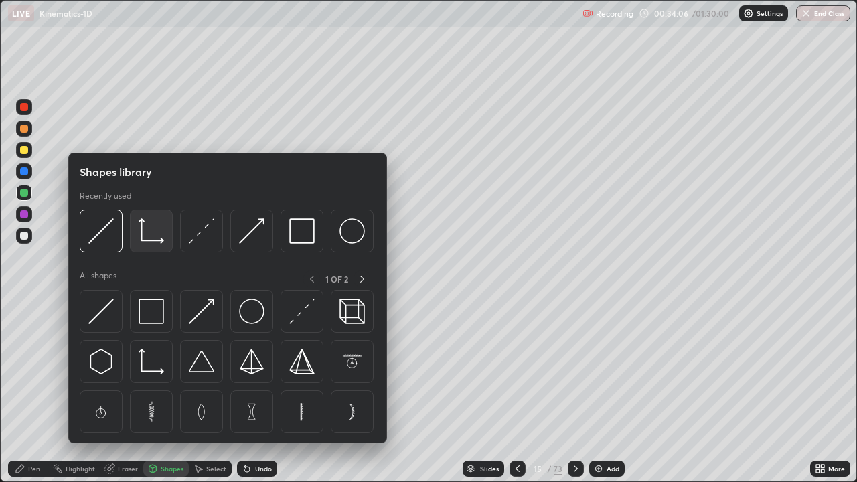
click at [155, 236] on img at bounding box center [151, 230] width 25 height 25
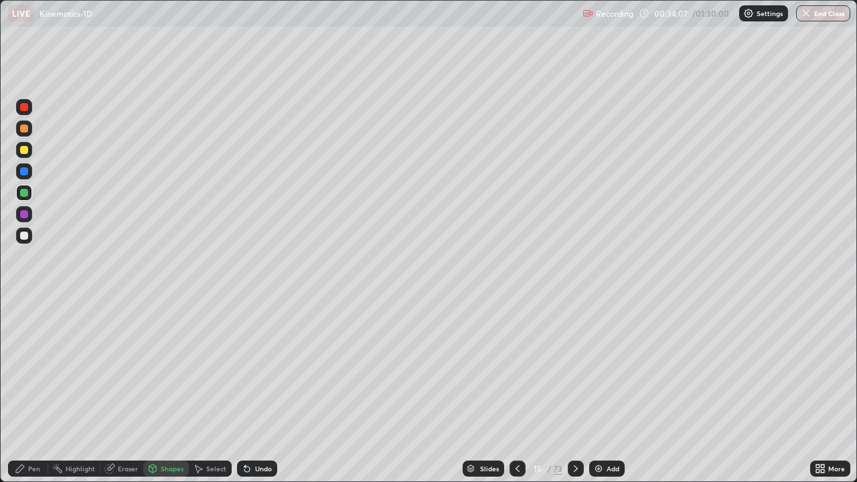
click at [27, 238] on div at bounding box center [24, 236] width 8 height 8
click at [161, 391] on div "Shapes" at bounding box center [172, 468] width 23 height 7
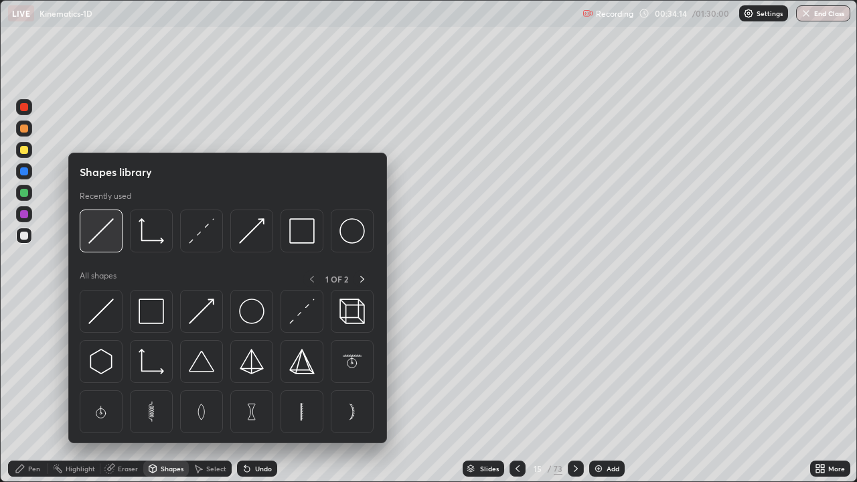
click at [112, 239] on img at bounding box center [100, 230] width 25 height 25
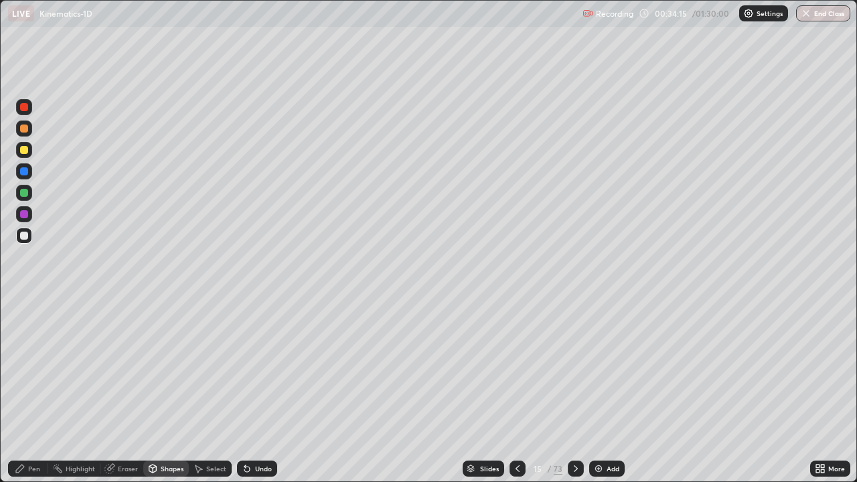
click at [27, 153] on div at bounding box center [24, 150] width 16 height 16
click at [164, 391] on div "Shapes" at bounding box center [172, 468] width 23 height 7
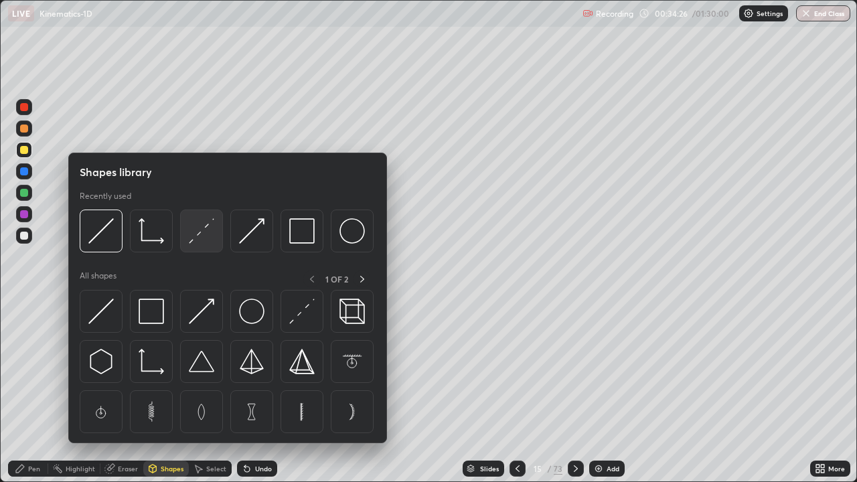
click at [204, 236] on img at bounding box center [201, 230] width 25 height 25
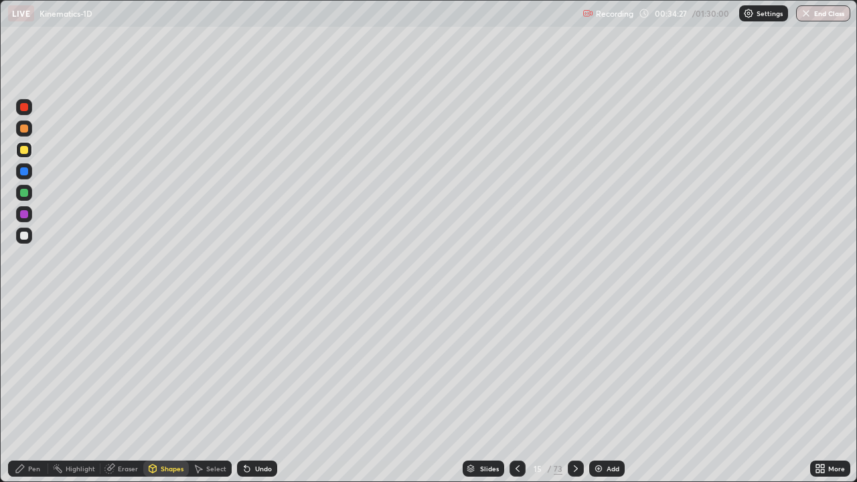
click at [25, 110] on div at bounding box center [24, 107] width 8 height 8
click at [41, 391] on div "Pen" at bounding box center [28, 469] width 40 height 16
click at [161, 391] on div "Shapes" at bounding box center [172, 468] width 23 height 7
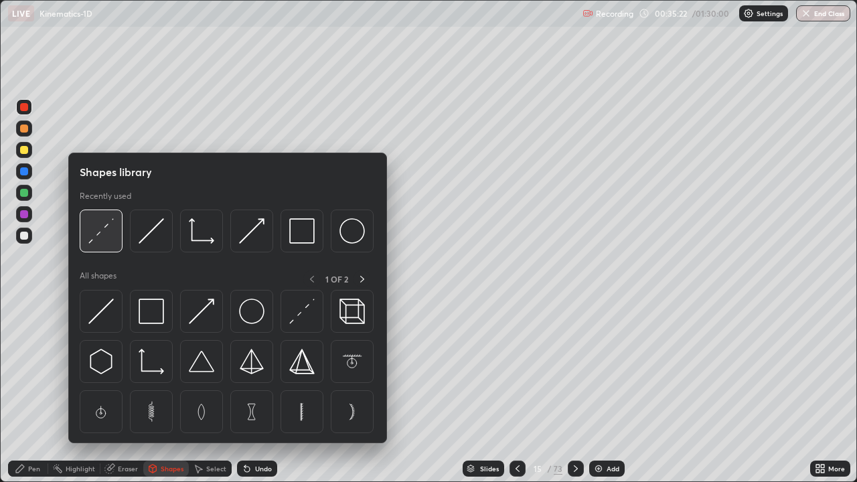
click at [106, 239] on img at bounding box center [100, 230] width 25 height 25
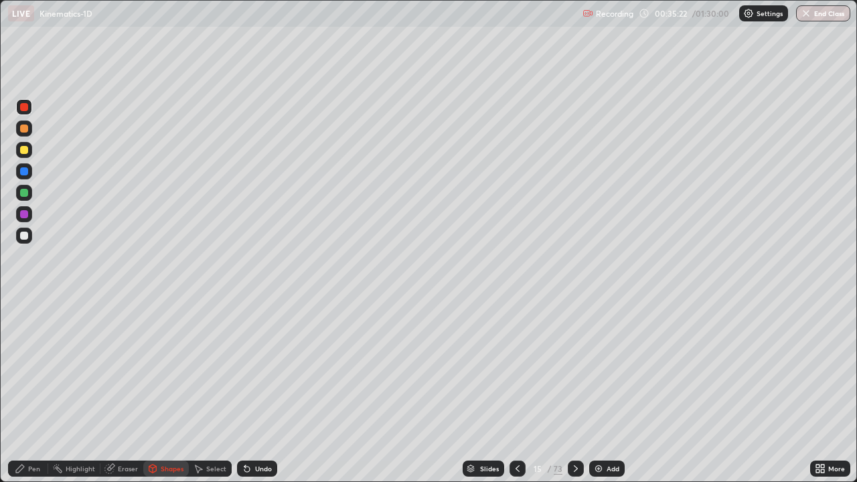
click at [24, 238] on div at bounding box center [24, 236] width 8 height 8
click at [30, 391] on div "Pen" at bounding box center [34, 468] width 12 height 7
click at [25, 214] on div at bounding box center [24, 214] width 8 height 8
click at [162, 391] on div "Shapes" at bounding box center [172, 468] width 23 height 7
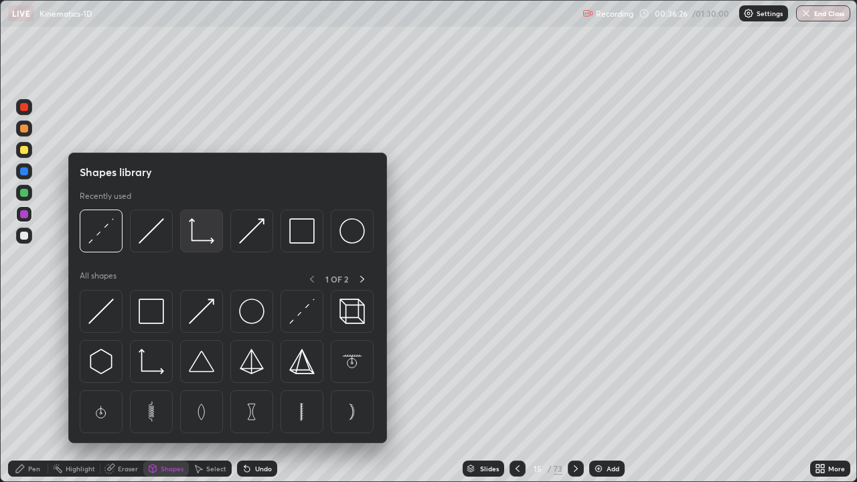
click at [203, 230] on img at bounding box center [201, 230] width 25 height 25
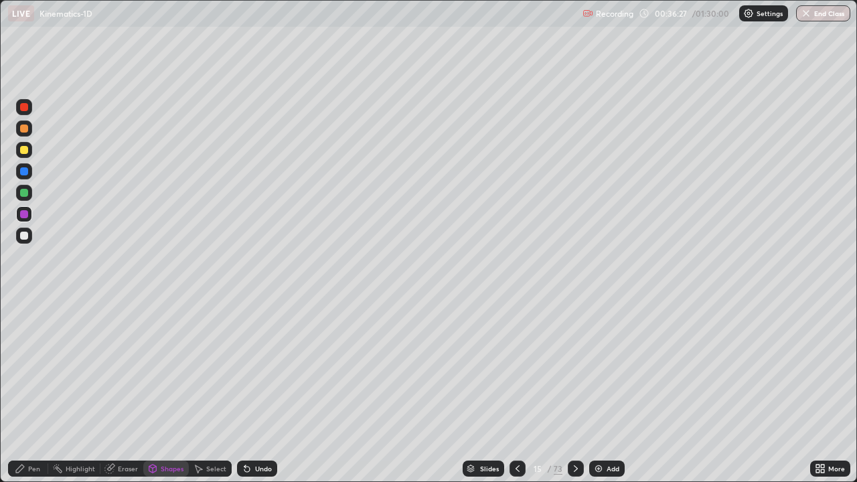
click at [24, 237] on div at bounding box center [24, 236] width 8 height 8
click at [167, 391] on div "Shapes" at bounding box center [166, 469] width 46 height 16
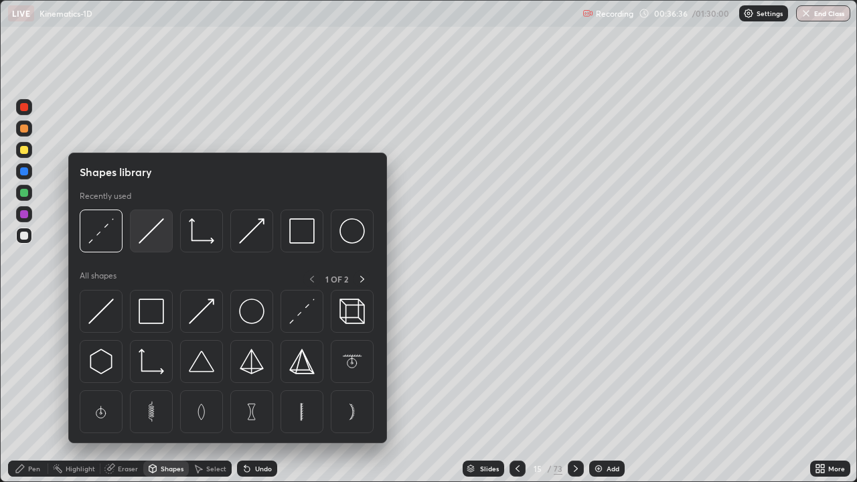
click at [151, 230] on img at bounding box center [151, 230] width 25 height 25
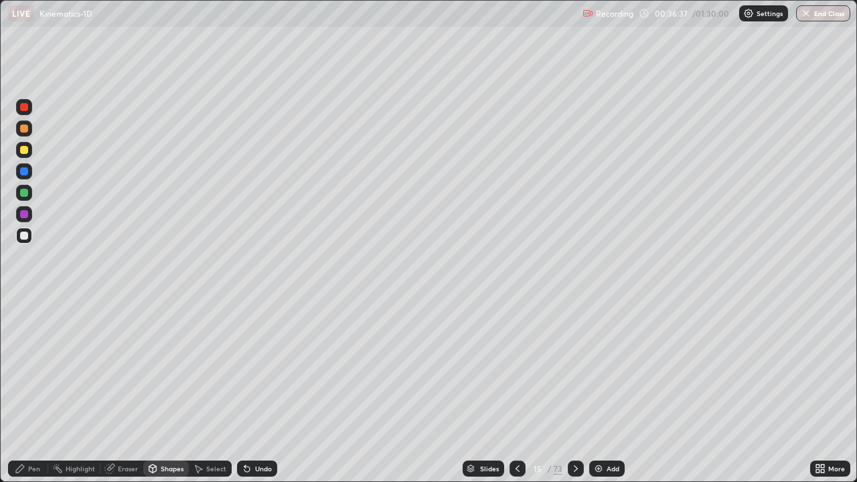
click at [25, 152] on div at bounding box center [24, 150] width 8 height 8
click at [169, 391] on div "Shapes" at bounding box center [172, 468] width 23 height 7
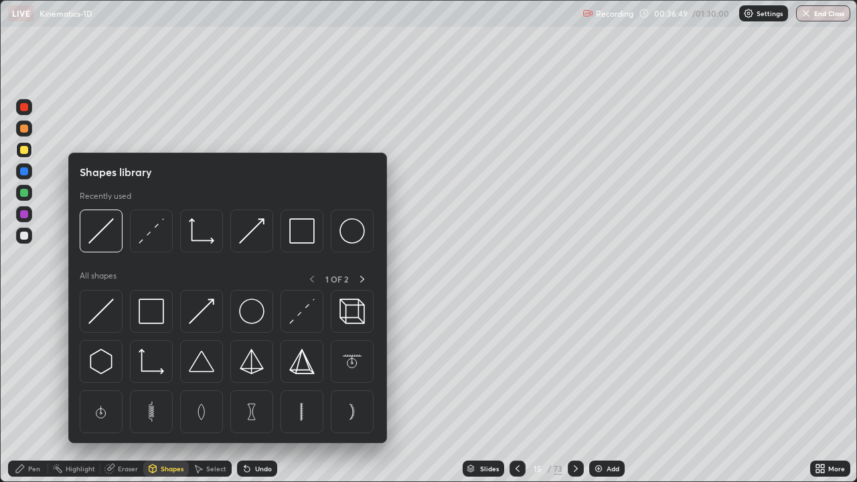
click at [155, 238] on img at bounding box center [151, 230] width 25 height 25
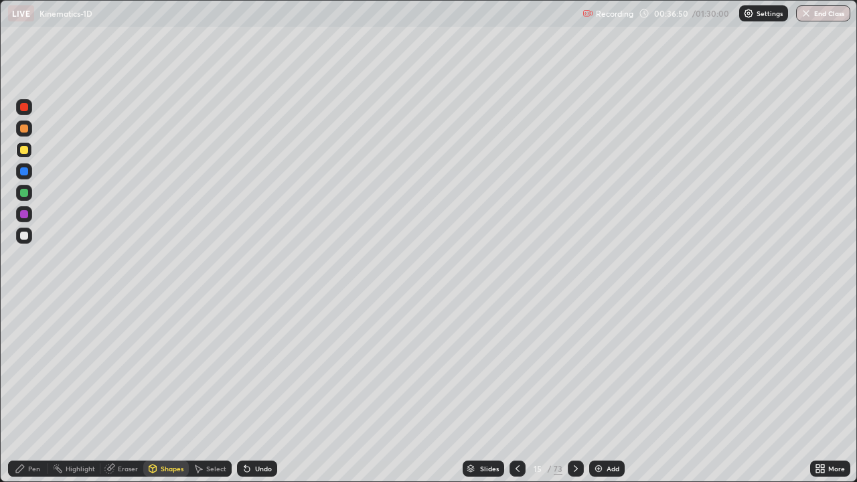
click at [25, 110] on div at bounding box center [24, 107] width 8 height 8
click at [37, 391] on div "Pen" at bounding box center [34, 468] width 12 height 7
click at [24, 214] on div at bounding box center [24, 214] width 8 height 8
click at [25, 195] on div at bounding box center [24, 193] width 8 height 8
click at [611, 391] on div "Add" at bounding box center [613, 468] width 13 height 7
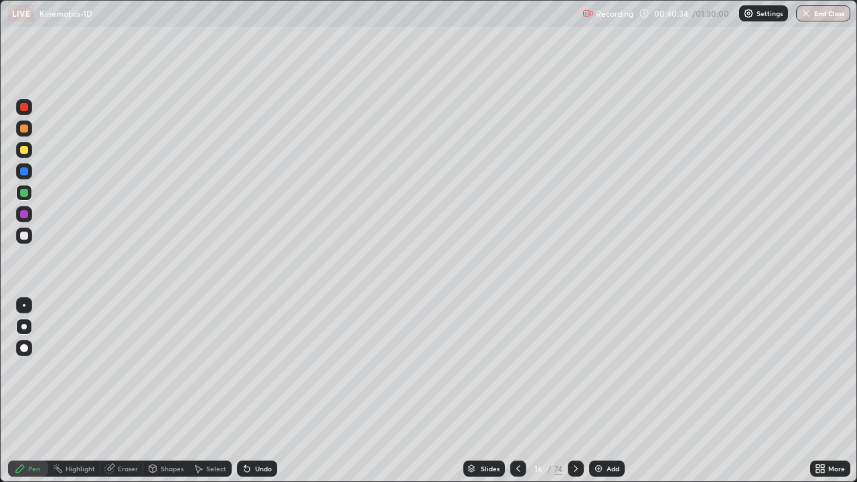
click at [25, 236] on div at bounding box center [24, 236] width 8 height 8
click at [169, 391] on div "Shapes" at bounding box center [172, 468] width 23 height 7
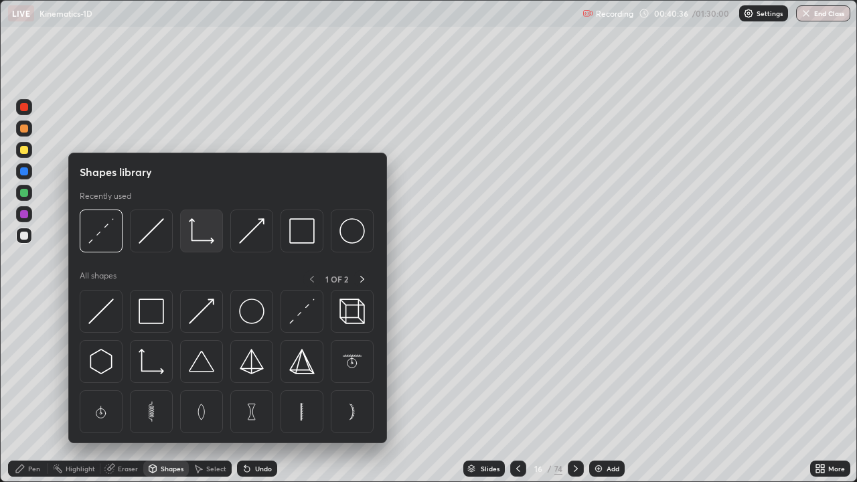
click at [202, 236] on img at bounding box center [201, 230] width 25 height 25
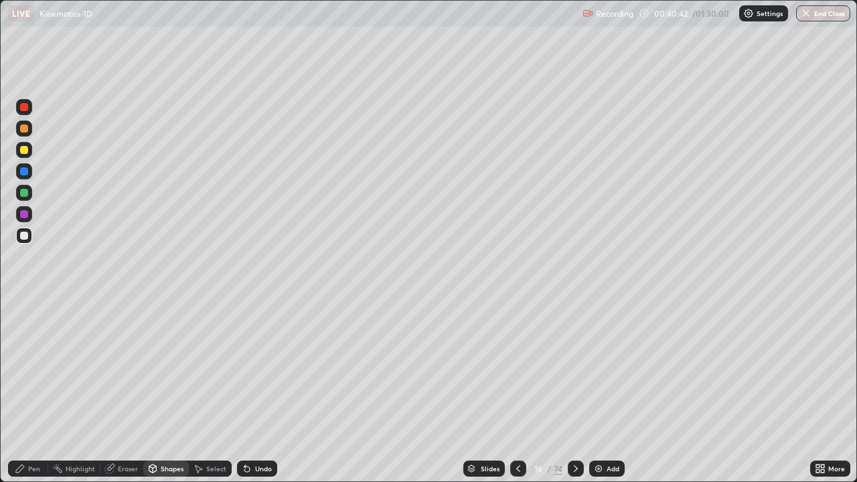
click at [29, 391] on div "Pen" at bounding box center [34, 468] width 12 height 7
click at [25, 153] on div at bounding box center [24, 150] width 8 height 8
click at [25, 196] on div at bounding box center [24, 193] width 8 height 8
click at [264, 391] on div "Undo" at bounding box center [263, 468] width 17 height 7
click at [578, 391] on icon at bounding box center [575, 468] width 11 height 11
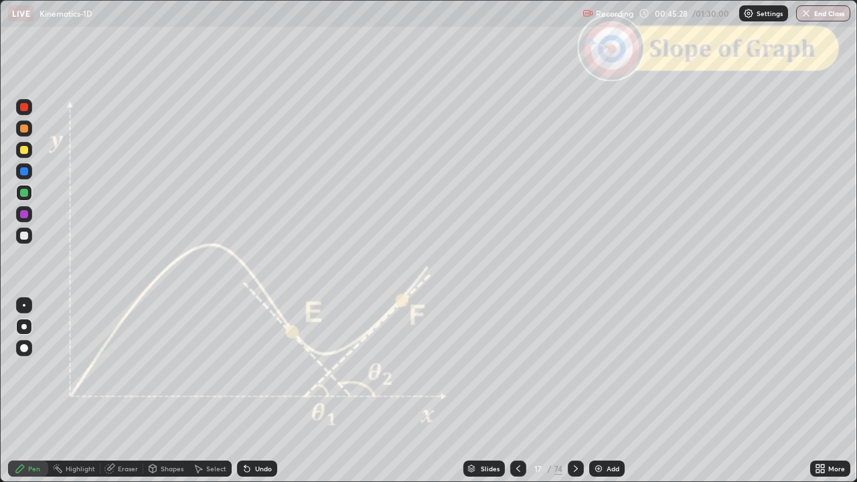
click at [25, 214] on div at bounding box center [24, 214] width 8 height 8
click at [159, 391] on div "Shapes" at bounding box center [166, 469] width 46 height 16
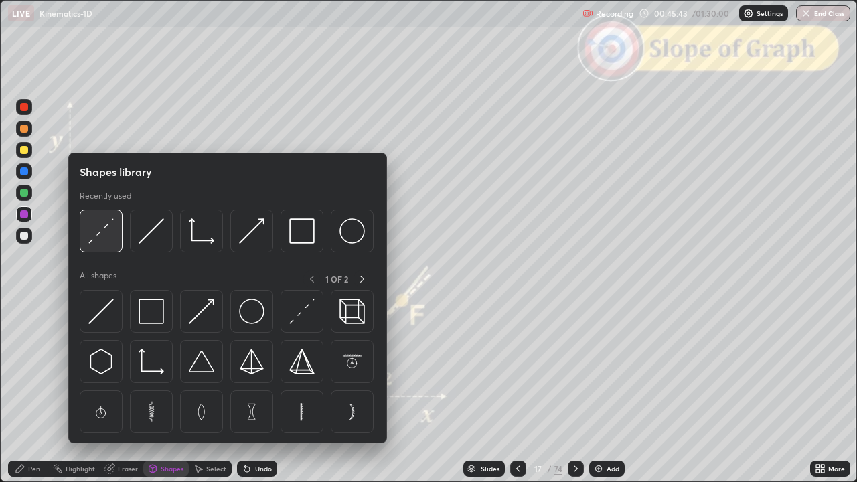
click at [107, 240] on img at bounding box center [100, 230] width 25 height 25
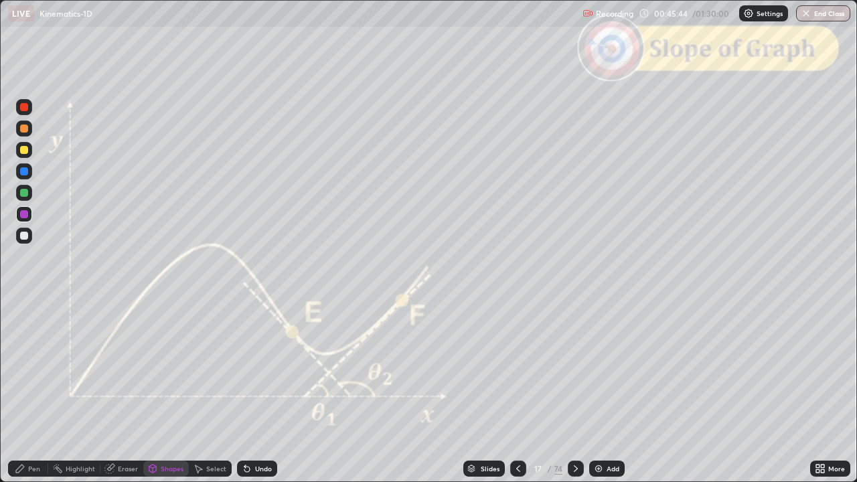
click at [26, 239] on div at bounding box center [24, 236] width 8 height 8
click at [256, 391] on div "Undo" at bounding box center [263, 468] width 17 height 7
click at [23, 391] on icon at bounding box center [20, 469] width 8 height 8
click at [25, 193] on div at bounding box center [24, 193] width 8 height 8
click at [25, 129] on div at bounding box center [24, 129] width 8 height 8
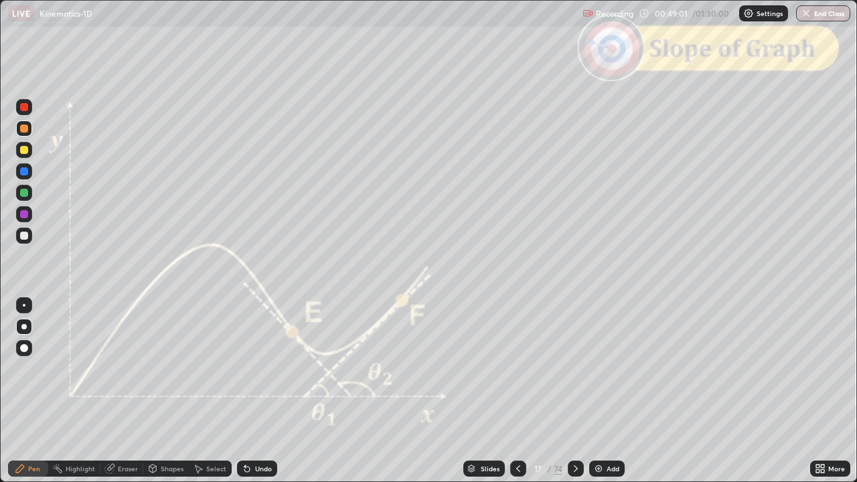
click at [572, 391] on icon at bounding box center [575, 468] width 11 height 11
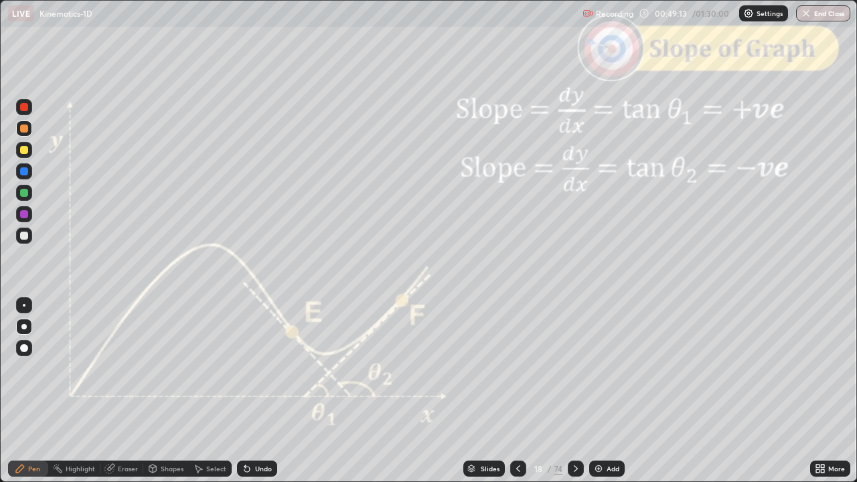
click at [576, 391] on icon at bounding box center [575, 468] width 11 height 11
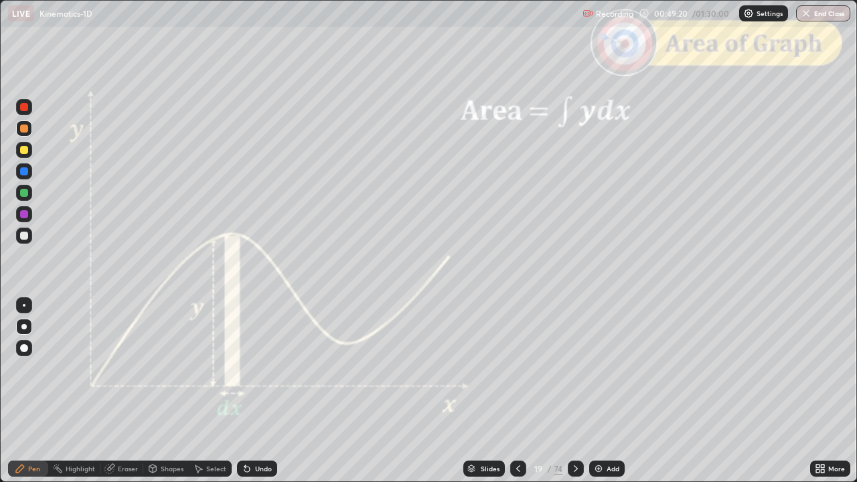
click at [524, 391] on div at bounding box center [518, 469] width 16 height 16
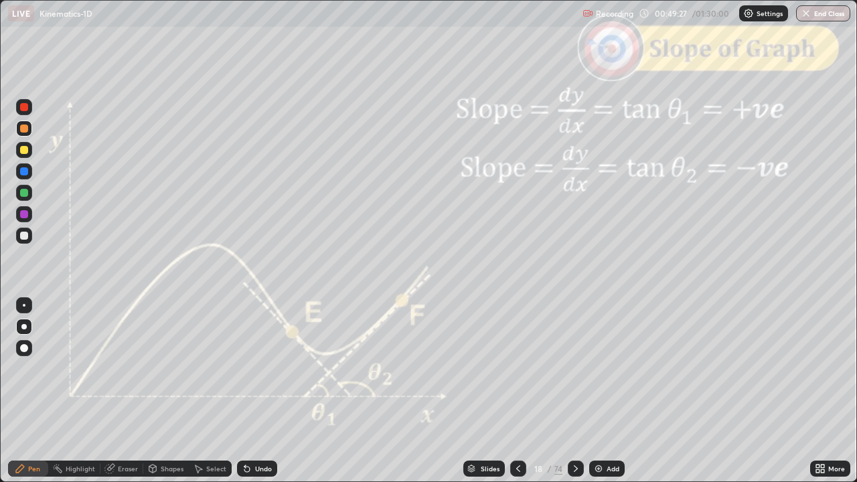
click at [574, 391] on icon at bounding box center [575, 468] width 11 height 11
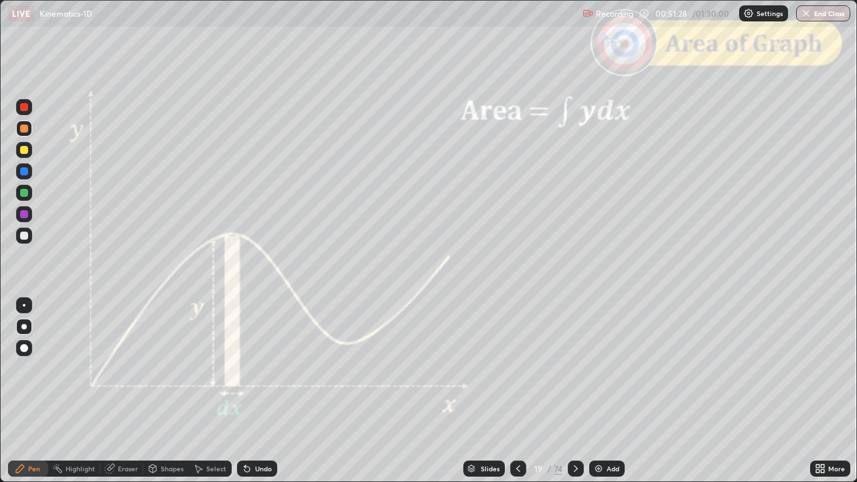
click at [580, 391] on div at bounding box center [576, 469] width 16 height 16
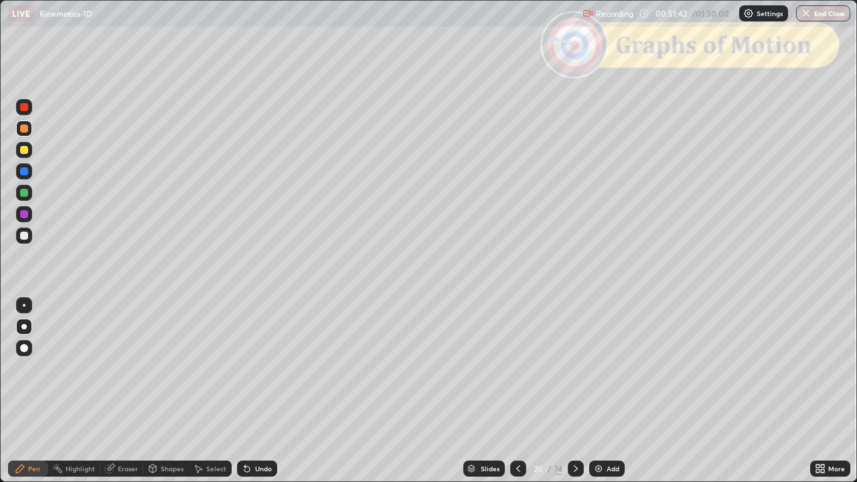
click at [25, 234] on div at bounding box center [24, 236] width 8 height 8
click at [580, 391] on icon at bounding box center [575, 468] width 11 height 11
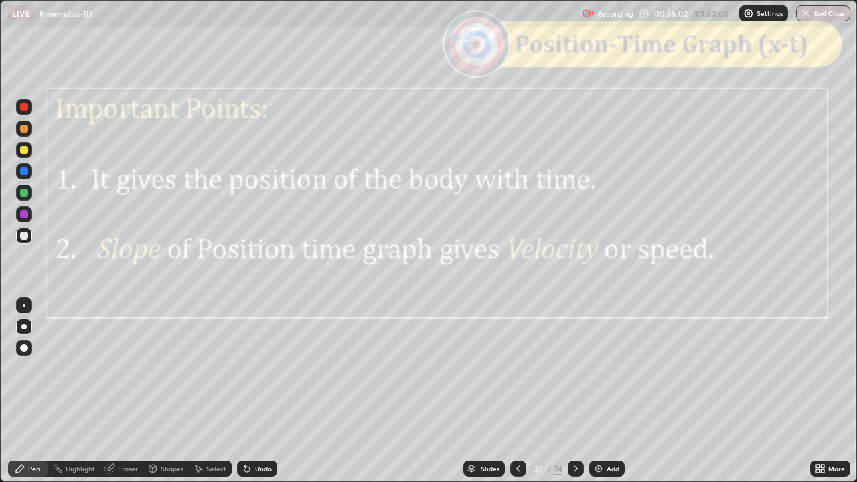
click at [23, 110] on div at bounding box center [24, 107] width 8 height 8
click at [170, 391] on div "Shapes" at bounding box center [172, 468] width 23 height 7
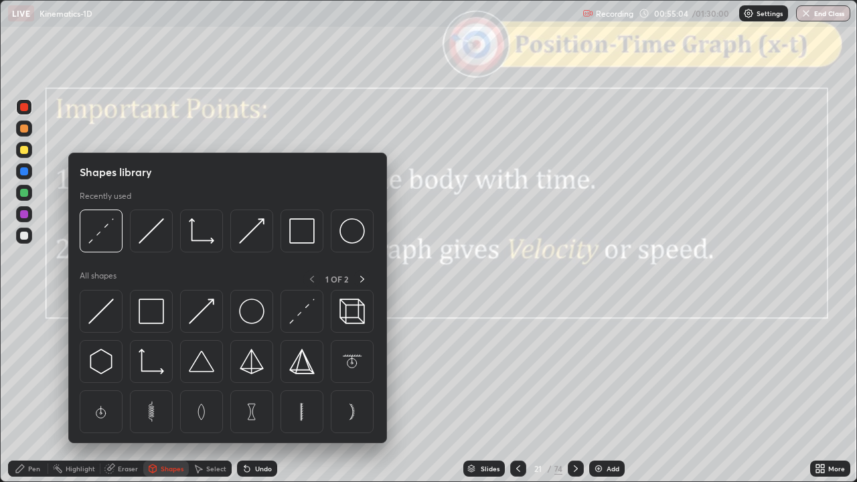
click at [301, 236] on img at bounding box center [301, 230] width 25 height 25
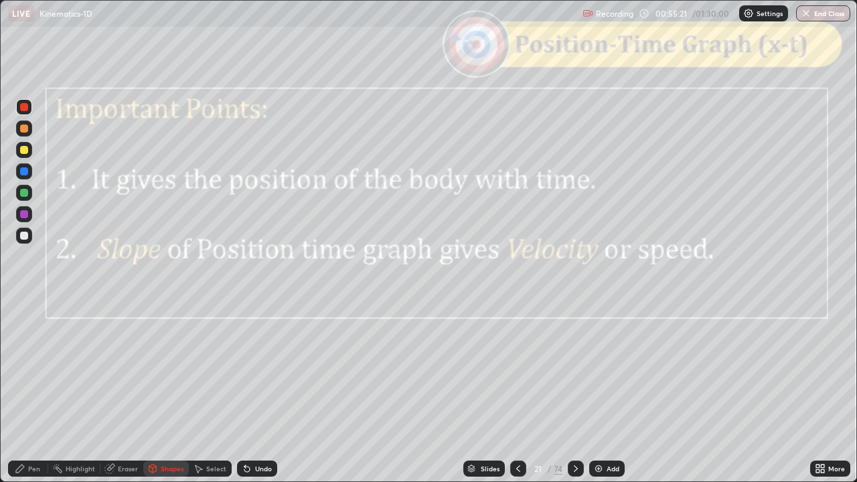
click at [39, 391] on div "Pen" at bounding box center [34, 468] width 12 height 7
click at [24, 237] on div at bounding box center [24, 236] width 8 height 8
click at [574, 391] on icon at bounding box center [575, 468] width 11 height 11
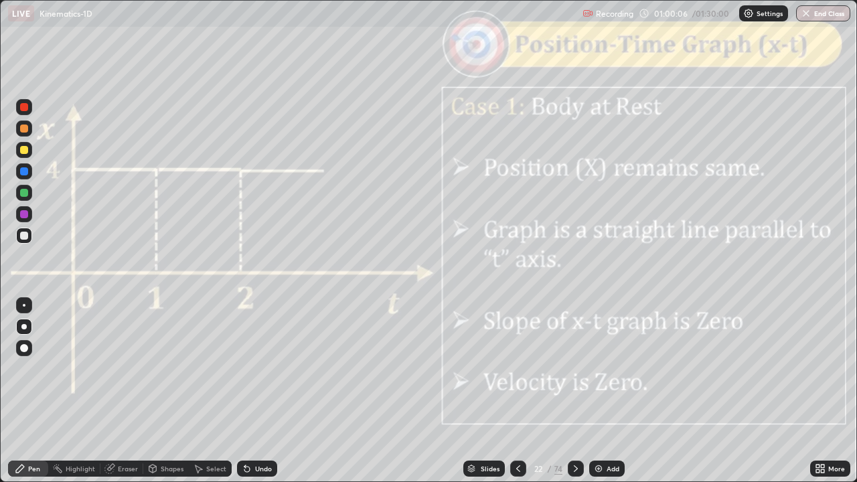
click at [574, 391] on icon at bounding box center [575, 468] width 11 height 11
click at [576, 391] on div at bounding box center [576, 469] width 16 height 16
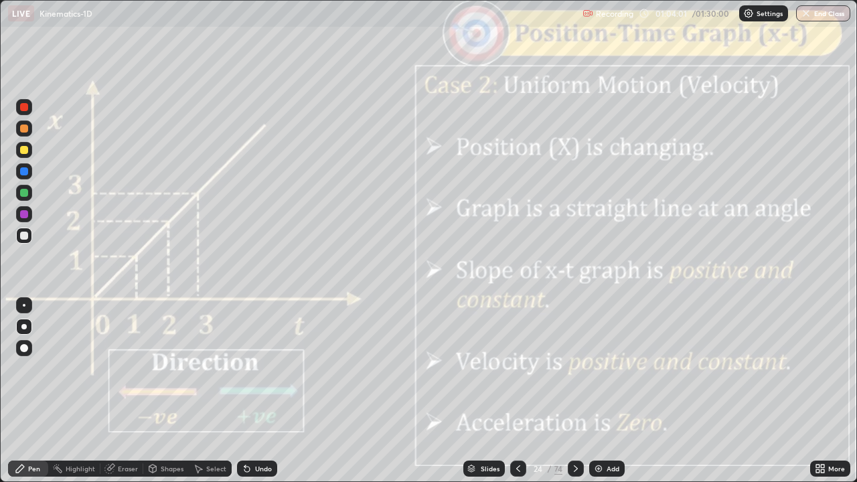
click at [574, 391] on icon at bounding box center [576, 468] width 4 height 7
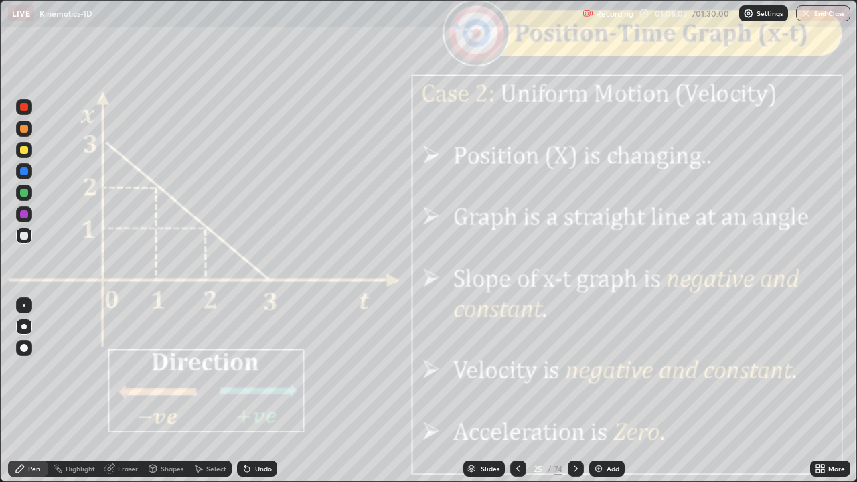
click at [576, 391] on icon at bounding box center [575, 468] width 11 height 11
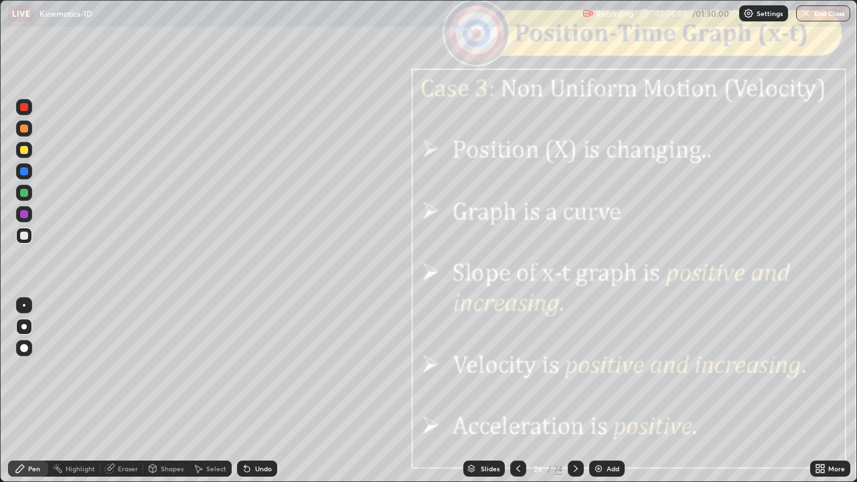
click at [574, 391] on icon at bounding box center [575, 468] width 11 height 11
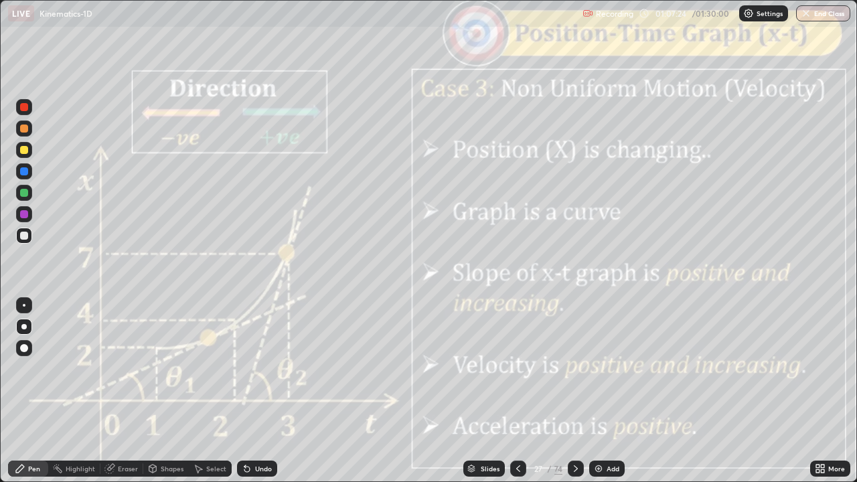
click at [485, 391] on div "Slides" at bounding box center [490, 468] width 19 height 7
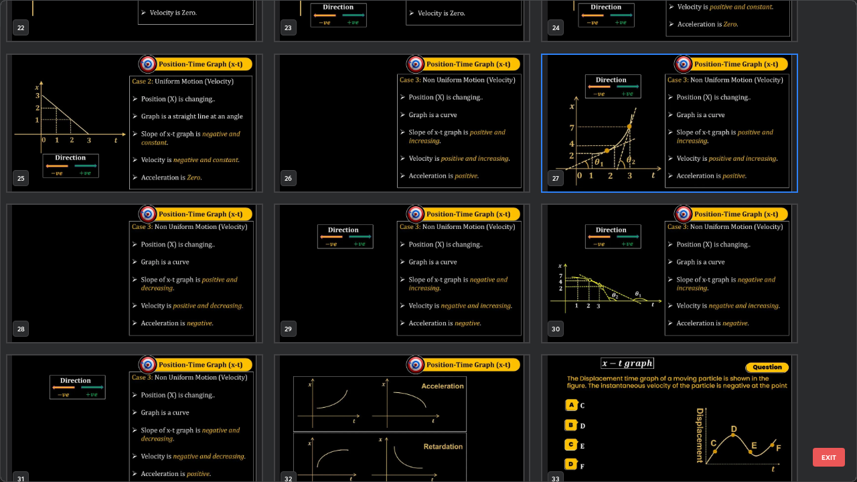
scroll to position [1164, 0]
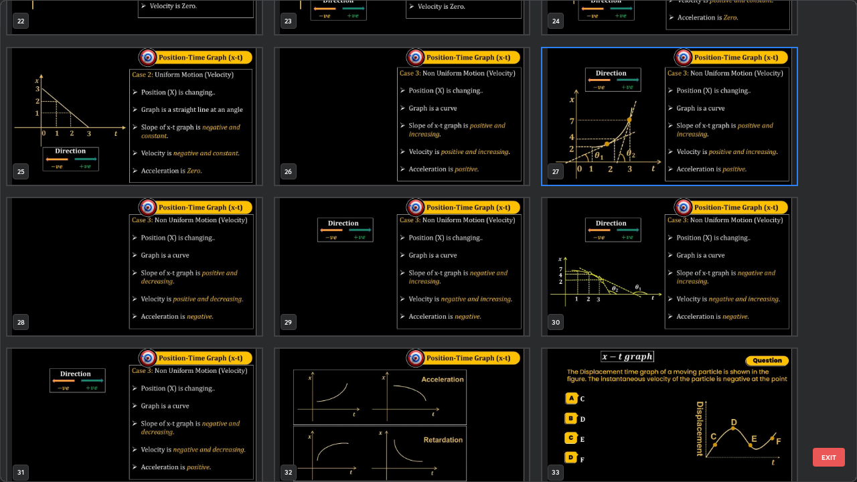
click at [836, 391] on button "EXIT" at bounding box center [829, 457] width 32 height 19
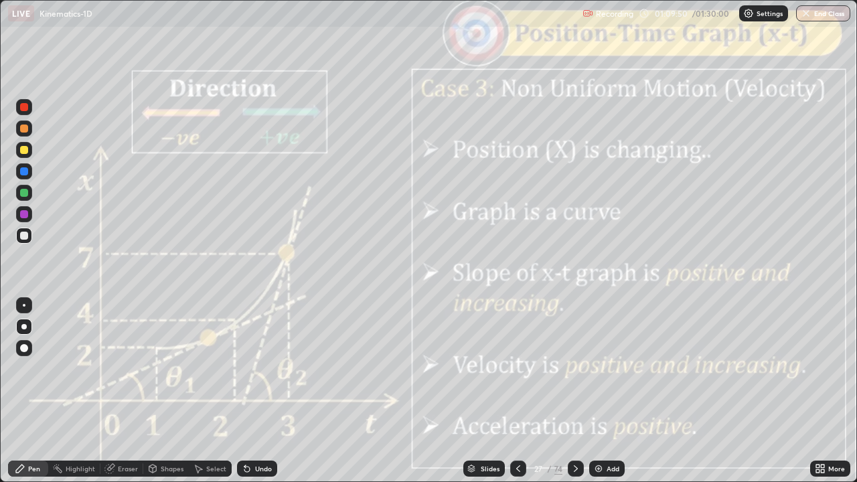
click at [24, 195] on div at bounding box center [24, 193] width 8 height 8
click at [577, 391] on icon at bounding box center [575, 468] width 11 height 11
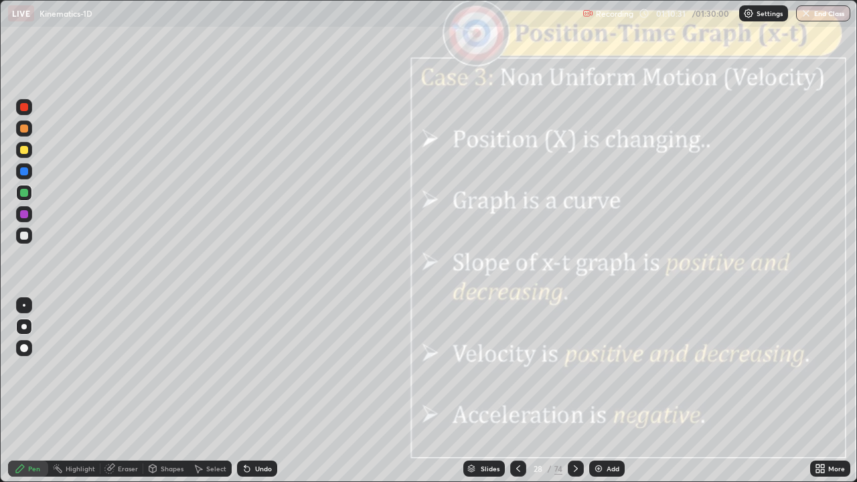
click at [163, 391] on div "Shapes" at bounding box center [172, 468] width 23 height 7
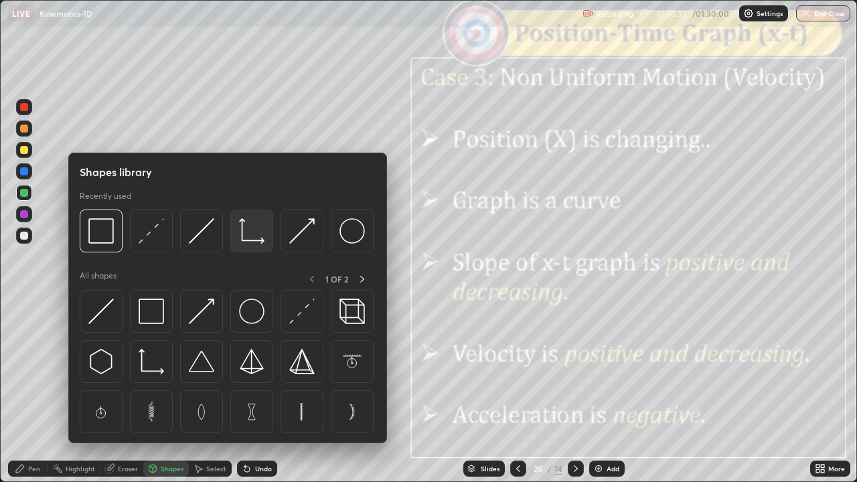
click at [253, 234] on img at bounding box center [251, 230] width 25 height 25
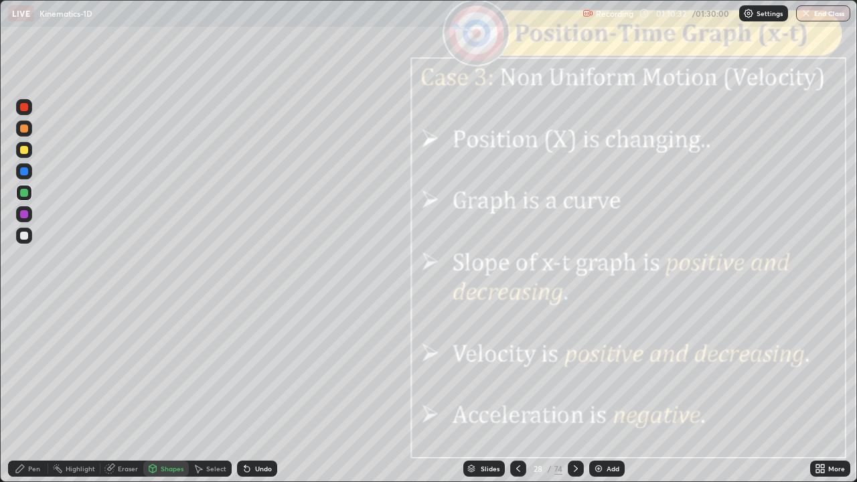
click at [26, 238] on div at bounding box center [24, 236] width 8 height 8
click at [25, 196] on div at bounding box center [24, 193] width 8 height 8
click at [272, 391] on div "Undo" at bounding box center [257, 469] width 40 height 16
click at [30, 391] on div "Pen" at bounding box center [34, 468] width 12 height 7
click at [25, 236] on div at bounding box center [24, 236] width 8 height 8
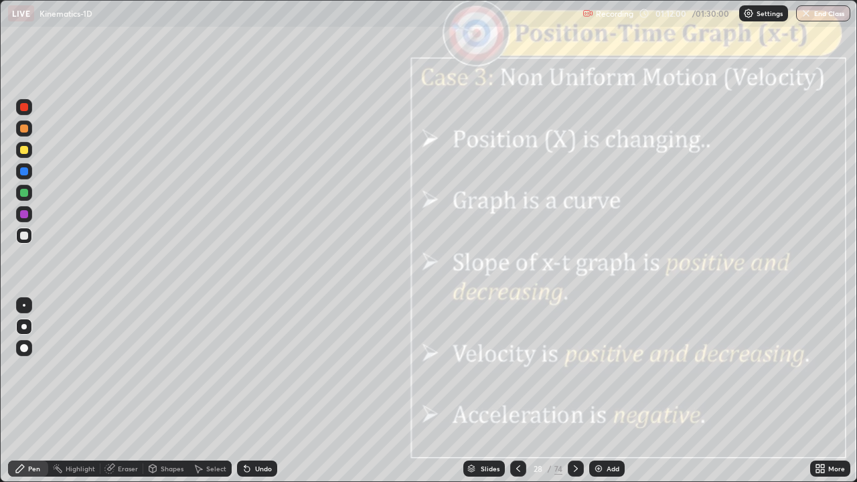
click at [574, 391] on icon at bounding box center [575, 468] width 11 height 11
click at [167, 391] on div "Shapes" at bounding box center [166, 469] width 46 height 16
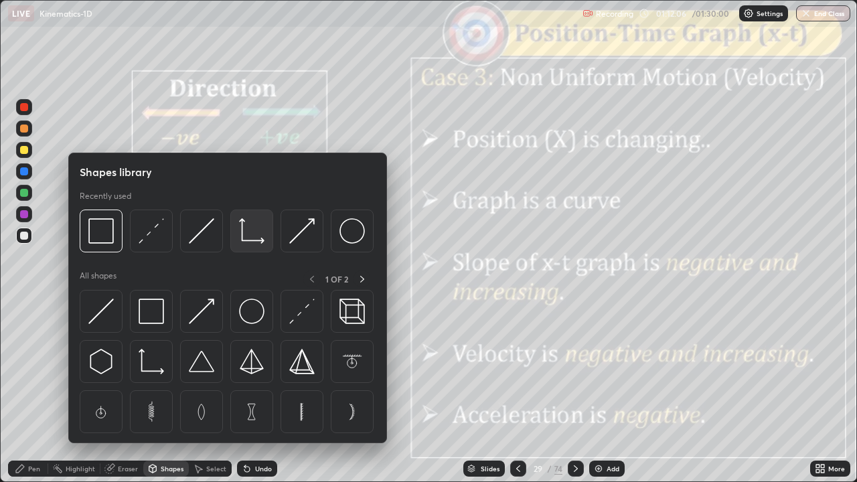
click at [254, 234] on img at bounding box center [251, 230] width 25 height 25
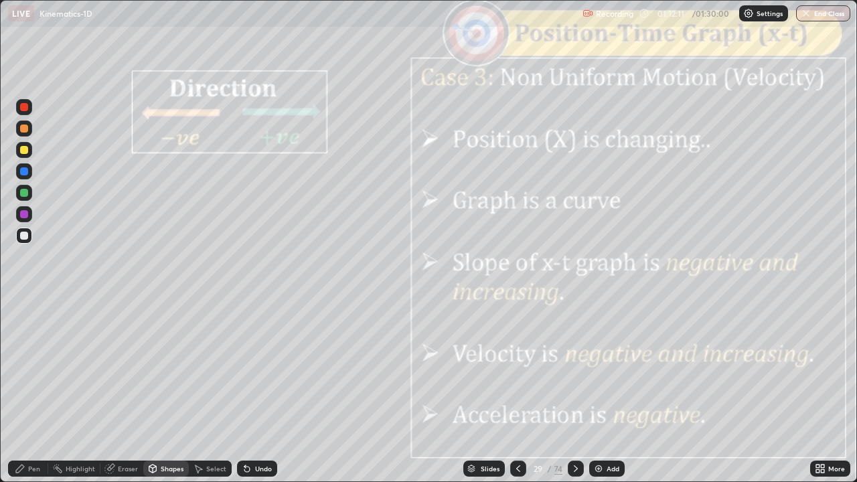
click at [25, 151] on div at bounding box center [24, 150] width 8 height 8
click at [270, 391] on div "Undo" at bounding box center [257, 469] width 40 height 16
click at [30, 391] on div "Pen" at bounding box center [34, 468] width 12 height 7
click at [25, 235] on div at bounding box center [24, 236] width 8 height 8
click at [27, 194] on div at bounding box center [24, 193] width 8 height 8
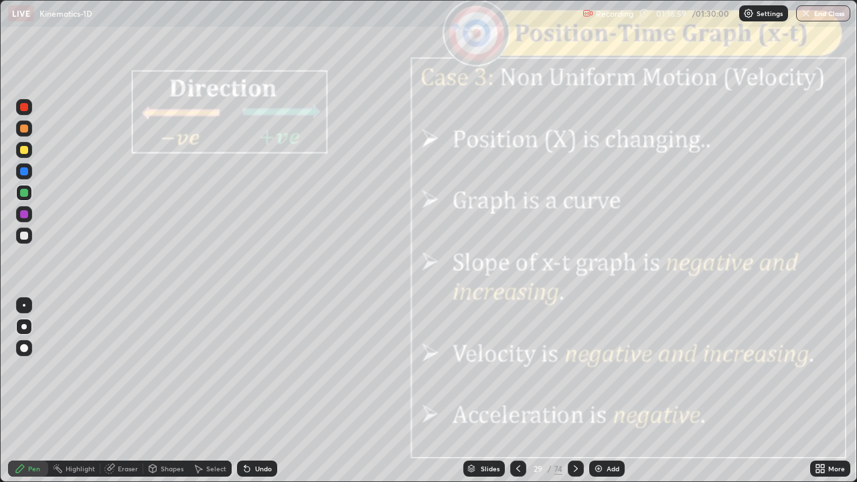
click at [573, 391] on div at bounding box center [576, 468] width 16 height 27
click at [574, 391] on icon at bounding box center [575, 468] width 11 height 11
click at [576, 391] on icon at bounding box center [575, 468] width 11 height 11
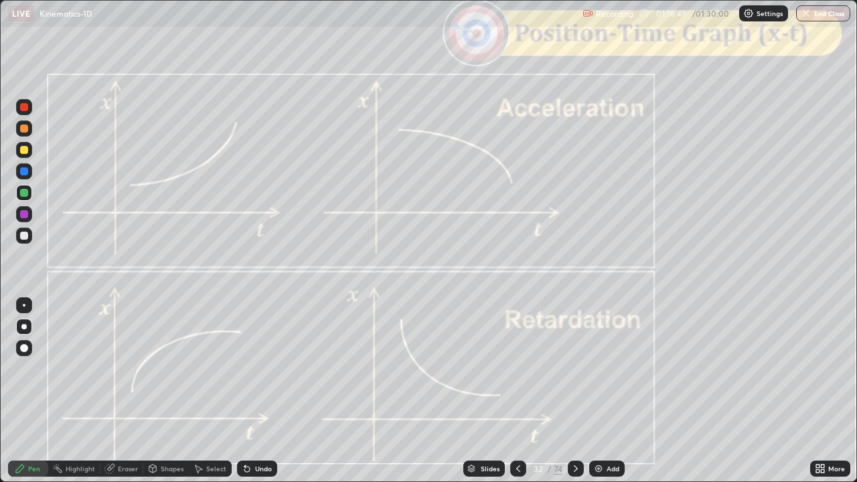
click at [578, 391] on div at bounding box center [576, 469] width 16 height 16
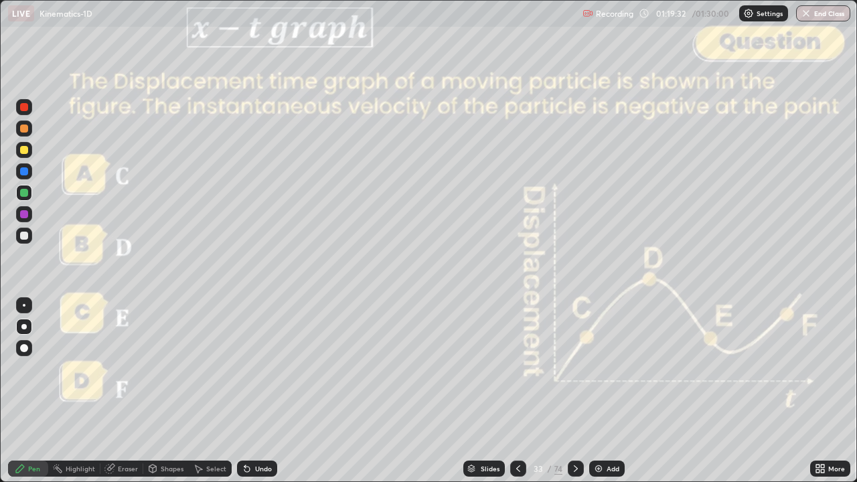
click at [574, 391] on icon at bounding box center [576, 468] width 4 height 7
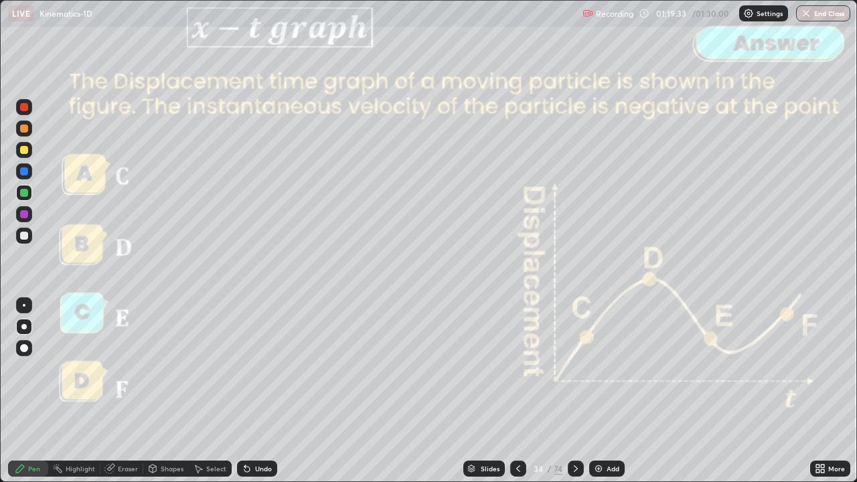
click at [576, 391] on div at bounding box center [576, 469] width 16 height 16
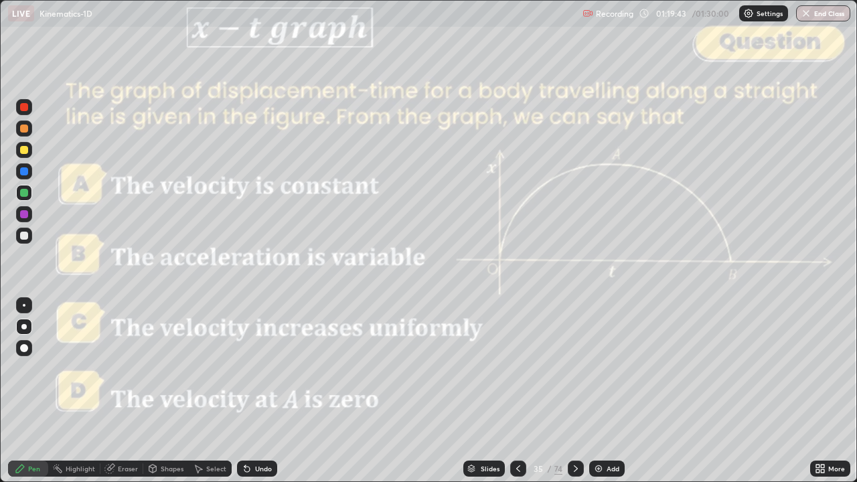
click at [27, 237] on div at bounding box center [24, 236] width 8 height 8
click at [574, 391] on icon at bounding box center [576, 468] width 4 height 7
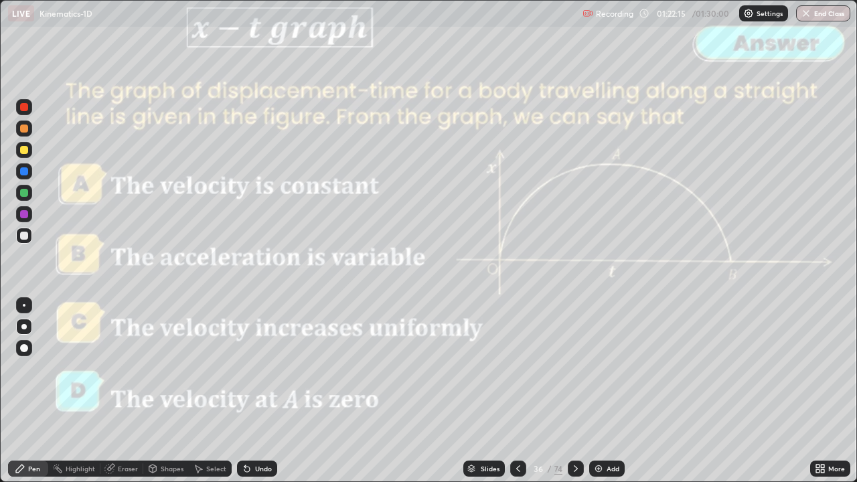
click at [574, 391] on icon at bounding box center [575, 468] width 11 height 11
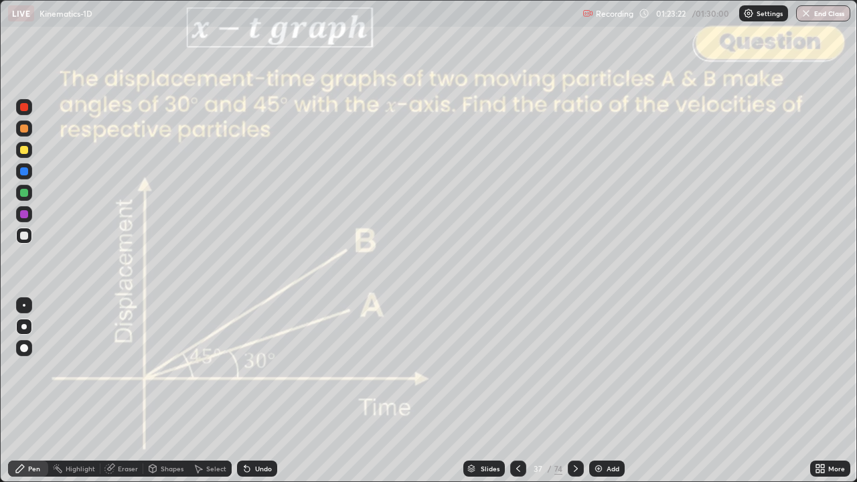
click at [576, 391] on icon at bounding box center [575, 468] width 11 height 11
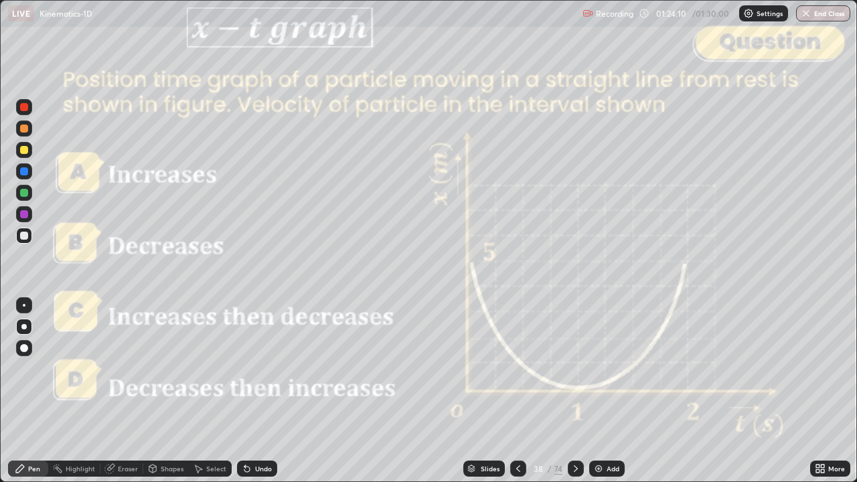
click at [572, 391] on icon at bounding box center [575, 468] width 11 height 11
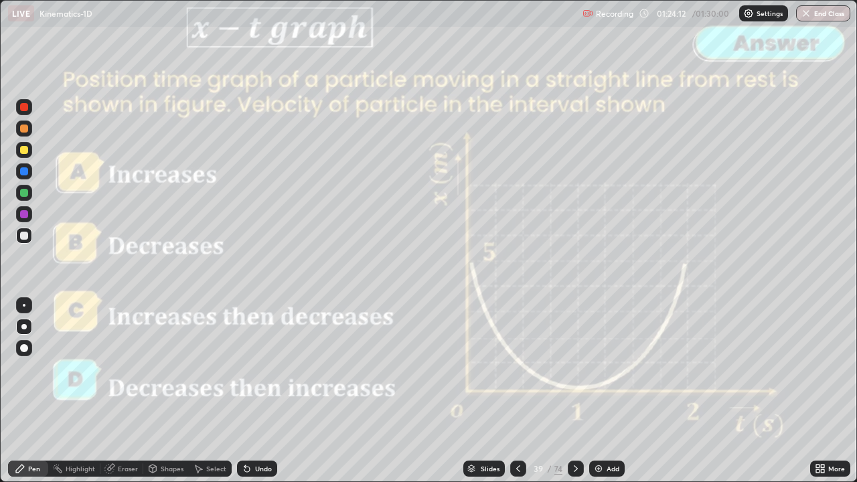
click at [572, 391] on div at bounding box center [576, 469] width 16 height 16
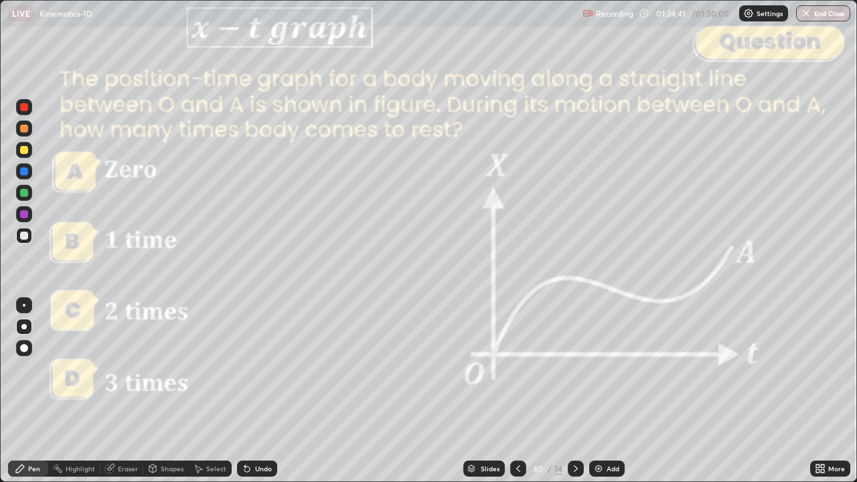
click at [574, 391] on icon at bounding box center [575, 468] width 11 height 11
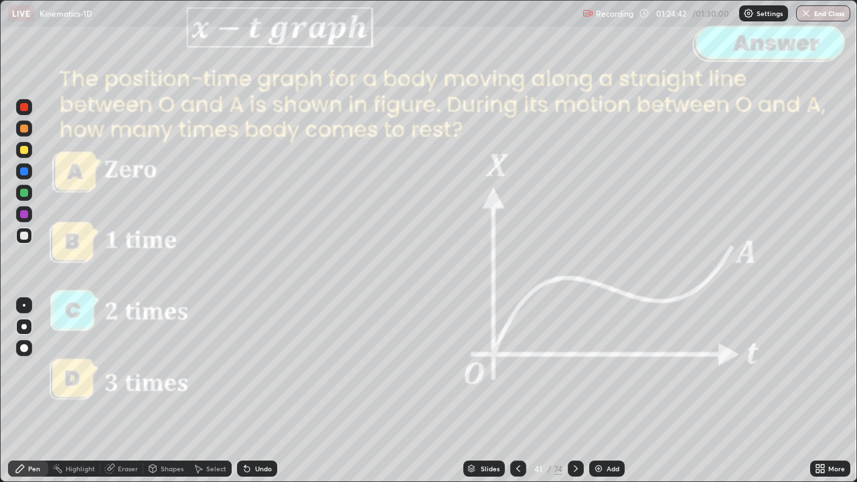
click at [572, 391] on icon at bounding box center [575, 468] width 11 height 11
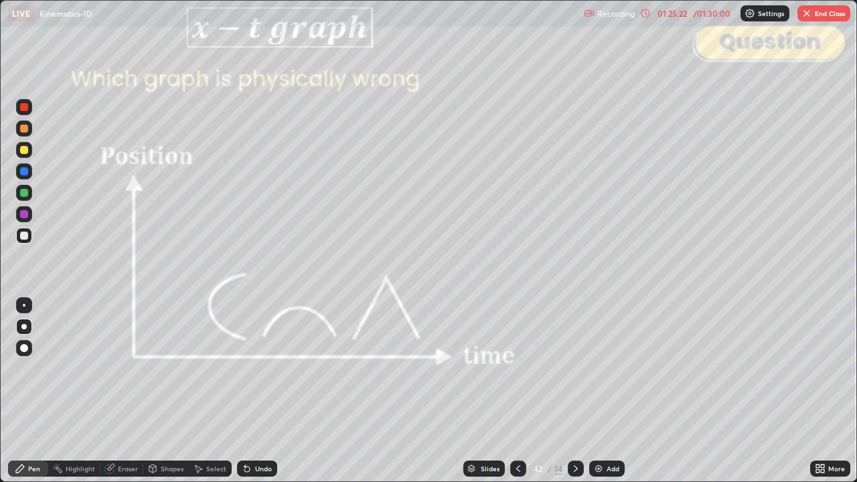
click at [574, 391] on icon at bounding box center [575, 468] width 11 height 11
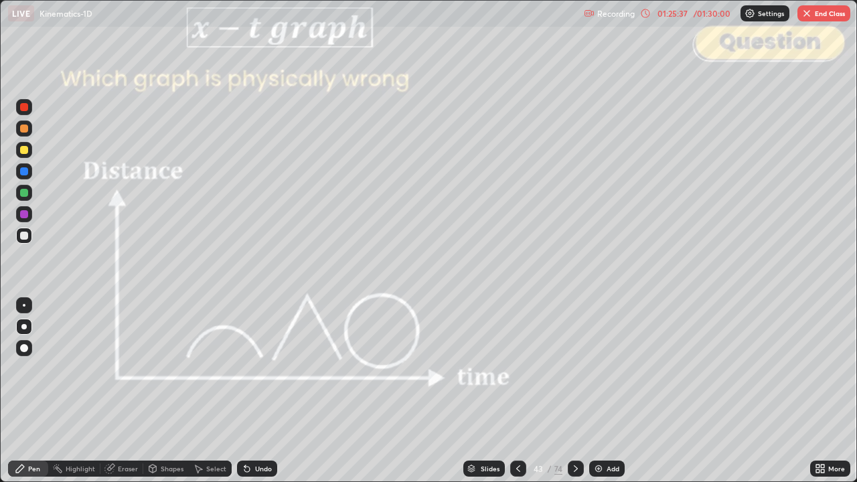
click at [573, 391] on div at bounding box center [576, 468] width 16 height 27
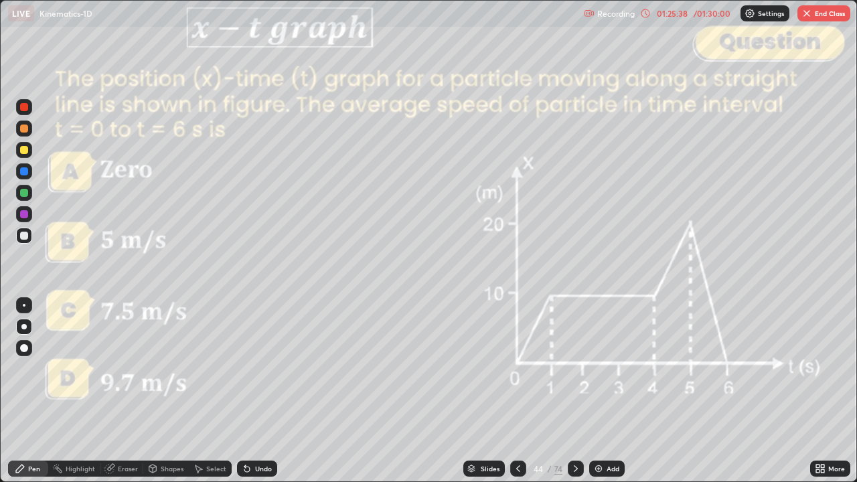
click at [518, 391] on icon at bounding box center [518, 468] width 11 height 11
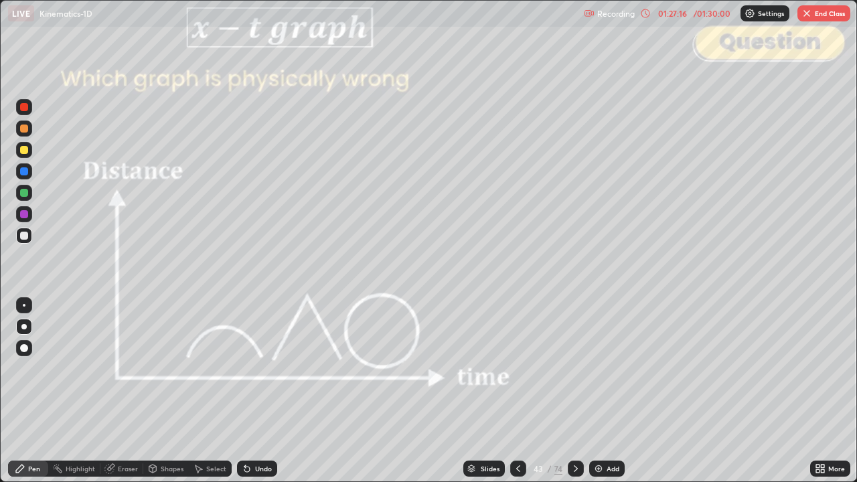
click at [486, 391] on div "Slides" at bounding box center [490, 468] width 19 height 7
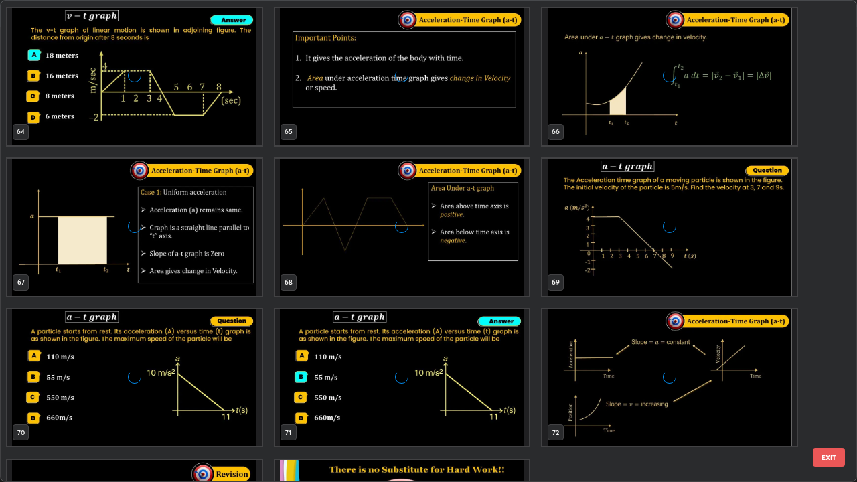
scroll to position [3281, 0]
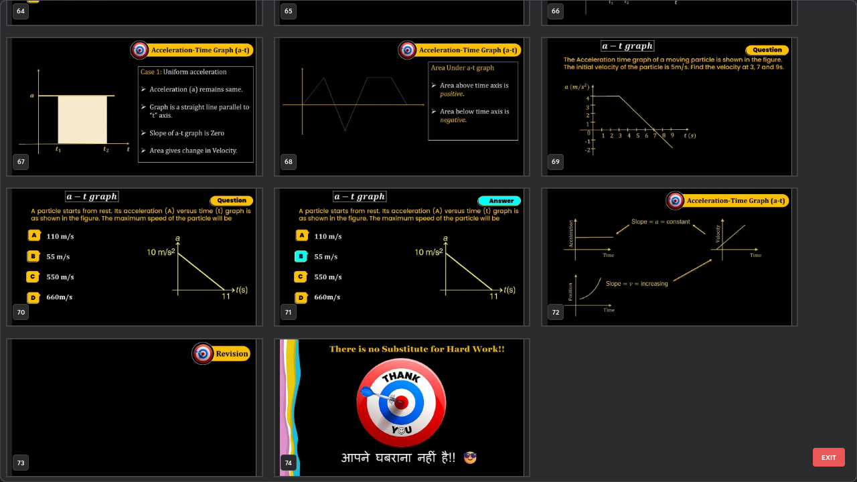
click at [219, 391] on img "grid" at bounding box center [134, 407] width 254 height 137
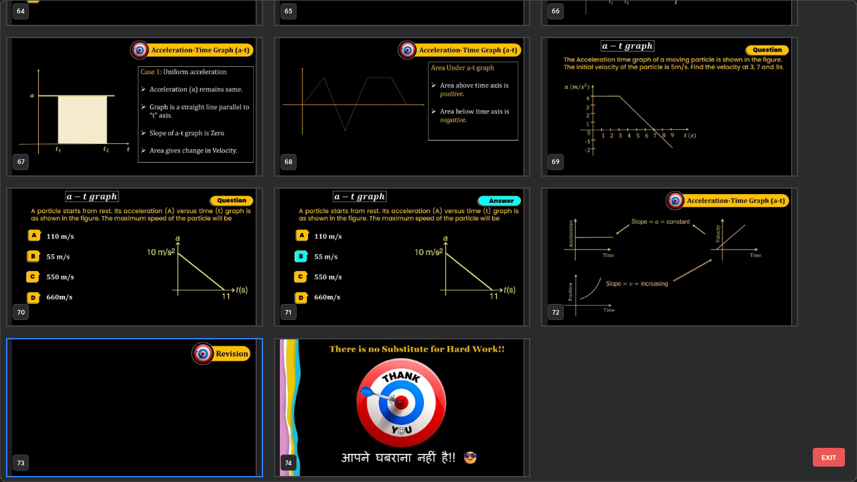
click at [832, 391] on button "EXIT" at bounding box center [829, 457] width 32 height 19
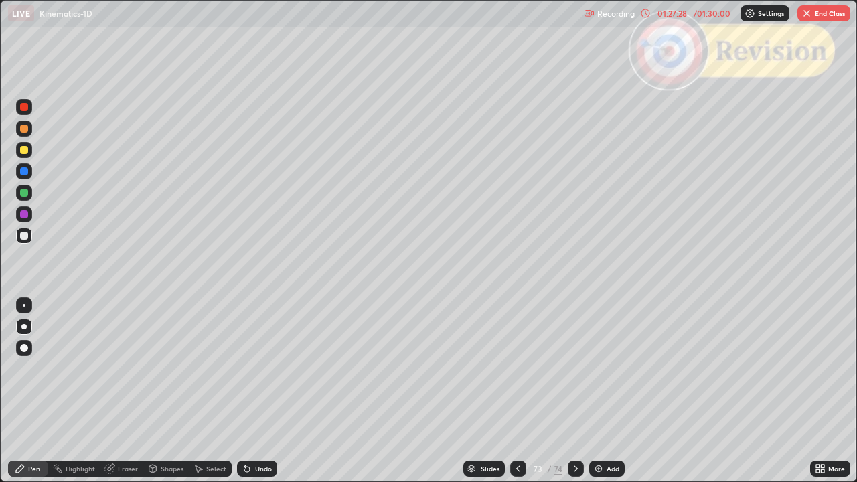
scroll to position [0, 0]
click at [576, 391] on icon at bounding box center [575, 468] width 11 height 11
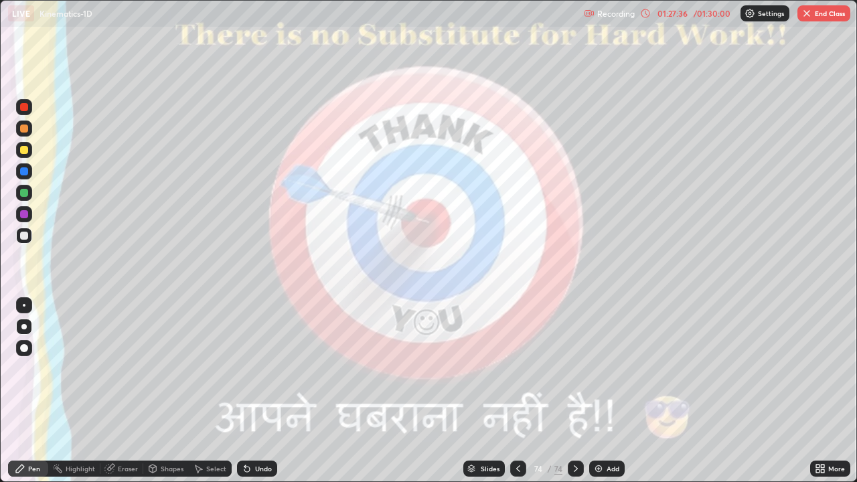
click at [813, 20] on button "End Class" at bounding box center [823, 13] width 53 height 16
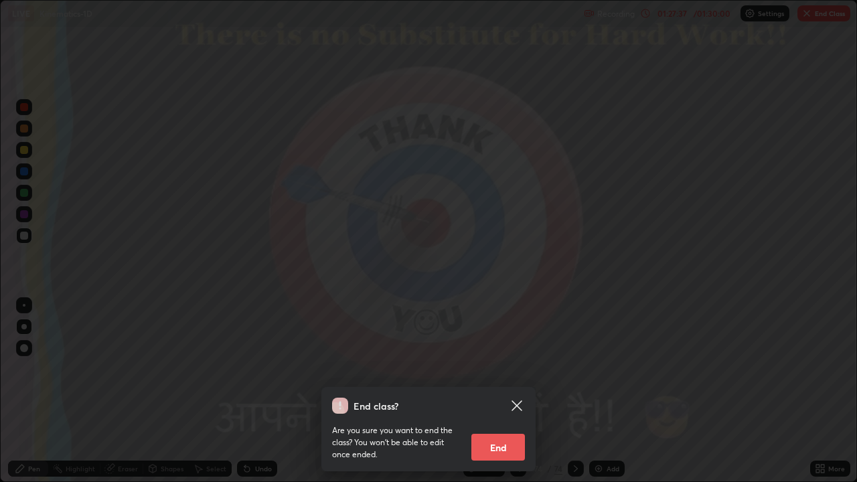
click at [494, 391] on button "End" at bounding box center [498, 447] width 54 height 27
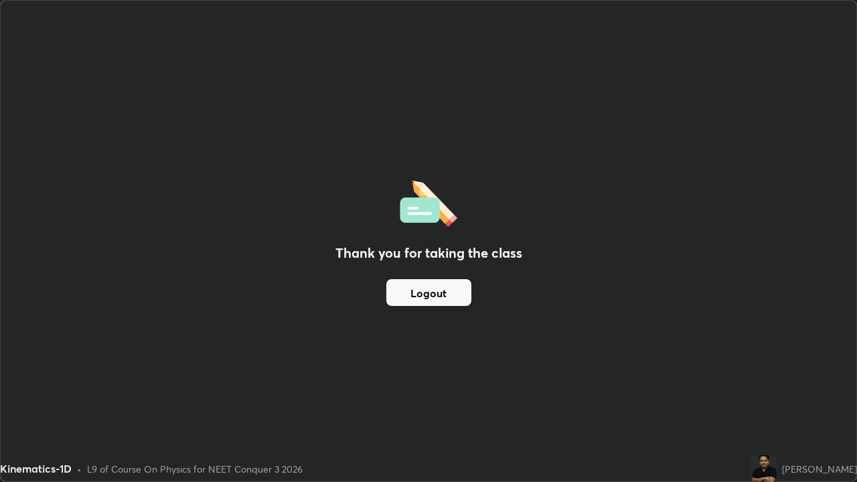
click at [449, 291] on button "Logout" at bounding box center [428, 292] width 85 height 27
